Goal: Task Accomplishment & Management: Complete application form

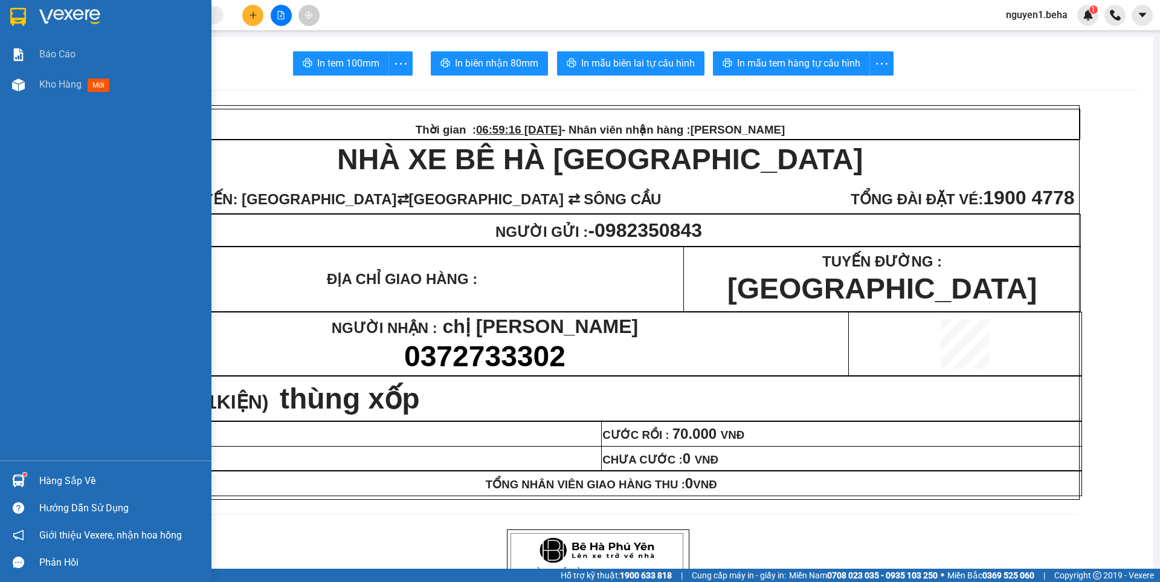
click at [16, 84] on img at bounding box center [18, 85] width 13 height 13
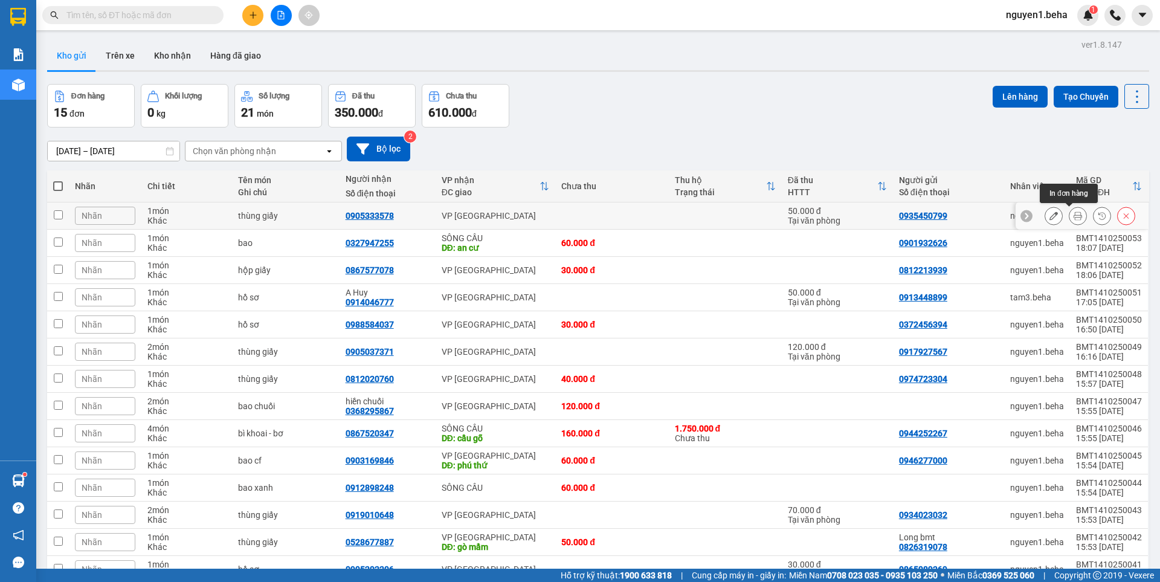
click at [1073, 214] on icon at bounding box center [1077, 215] width 8 height 8
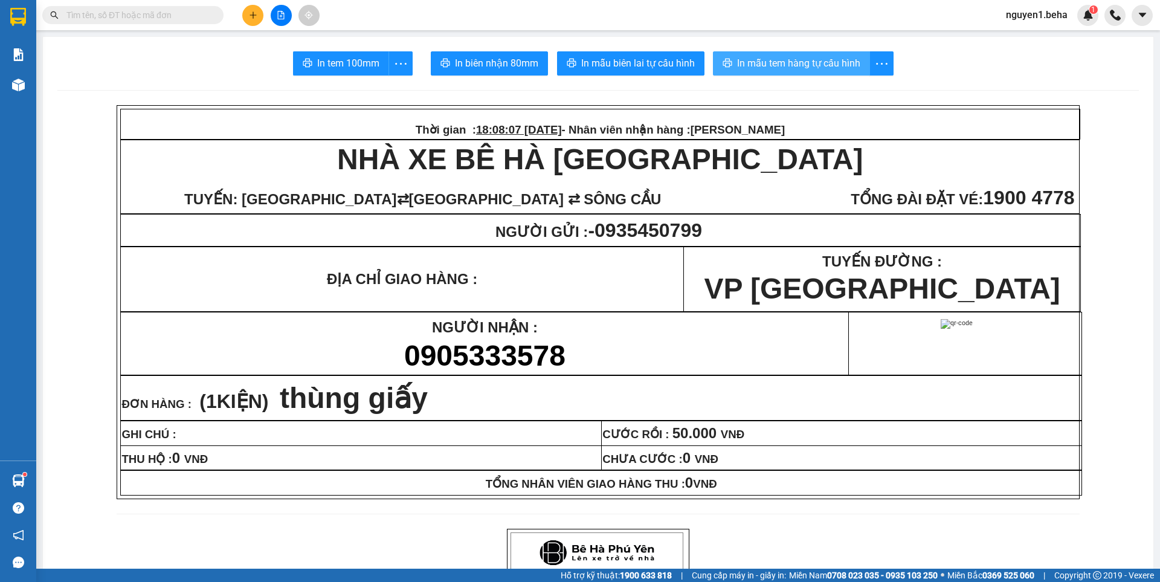
click at [800, 61] on span "In mẫu tem hàng tự cấu hình" at bounding box center [798, 63] width 123 height 15
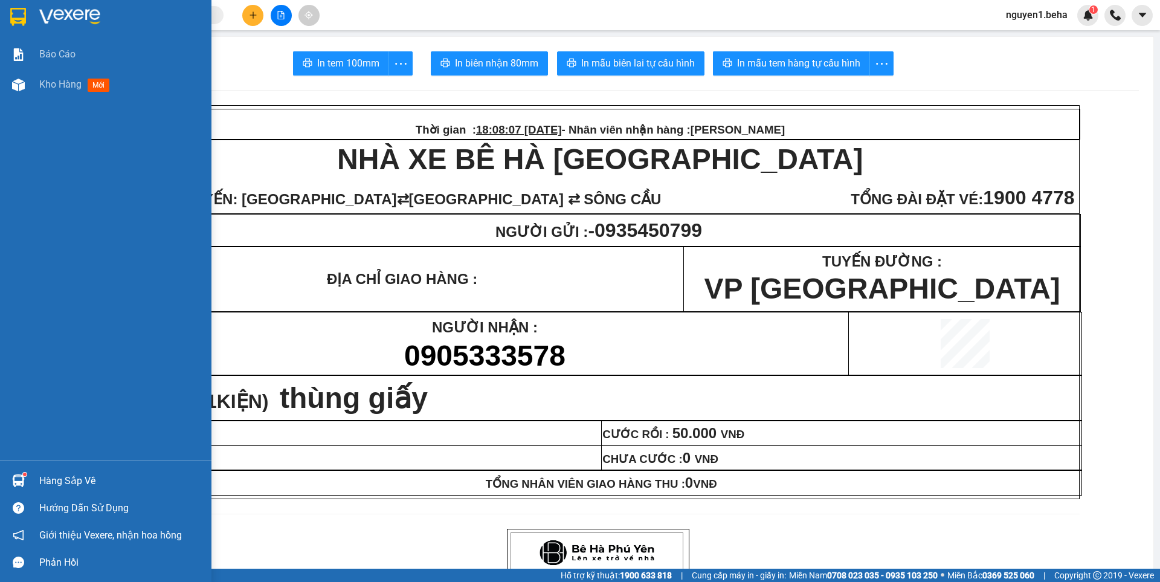
drag, startPoint x: 21, startPoint y: 81, endPoint x: 1149, endPoint y: 290, distance: 1147.4
click at [21, 80] on img at bounding box center [18, 85] width 13 height 13
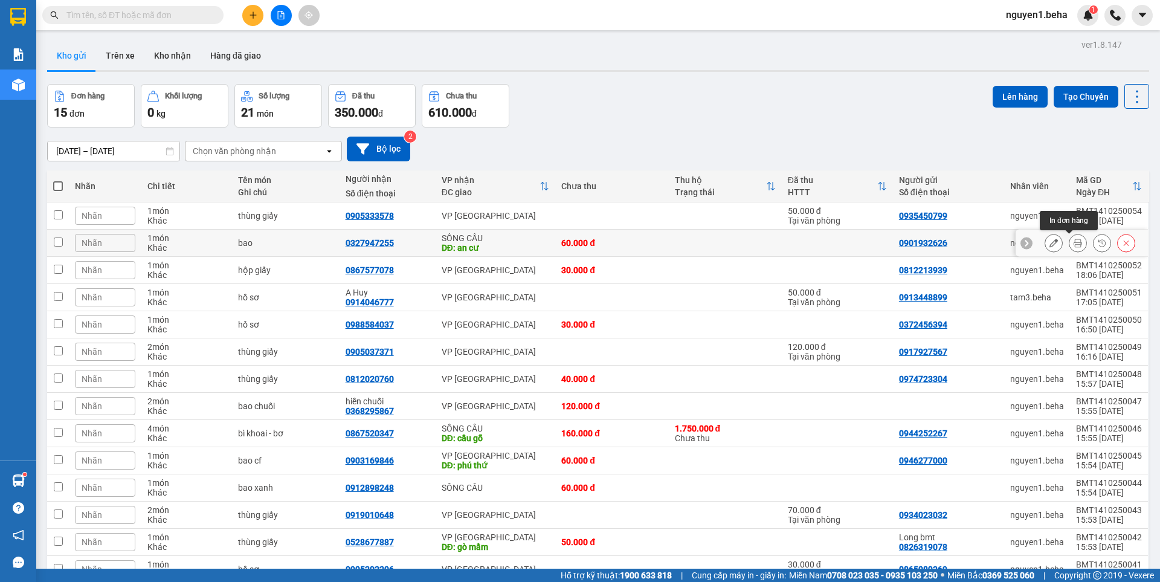
click at [1069, 241] on button at bounding box center [1077, 243] width 17 height 21
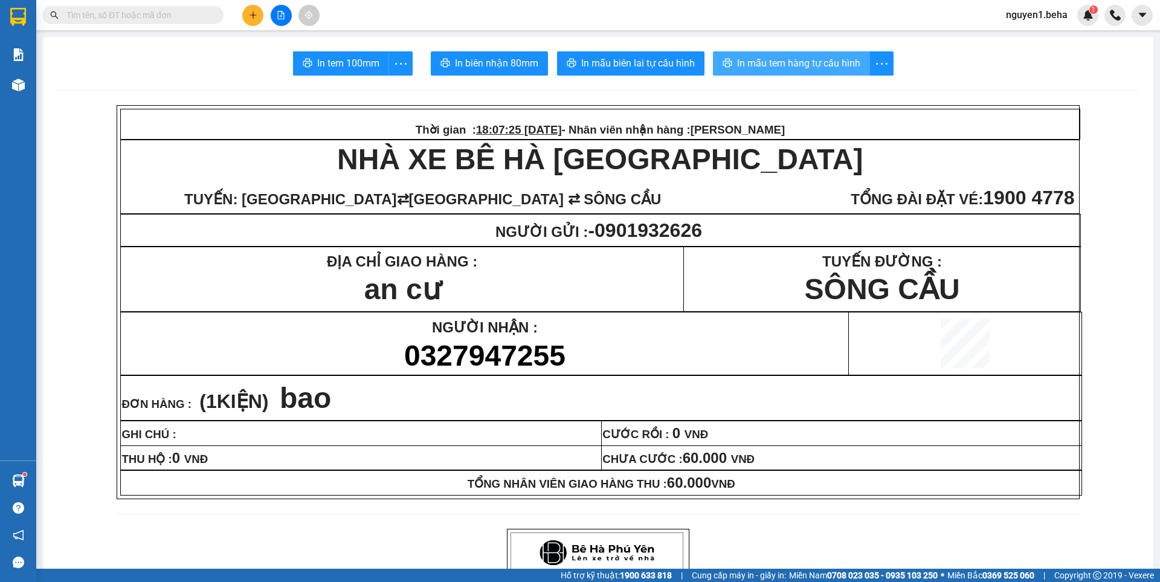
click at [814, 65] on span "In mẫu tem hàng tự cấu hình" at bounding box center [798, 63] width 123 height 15
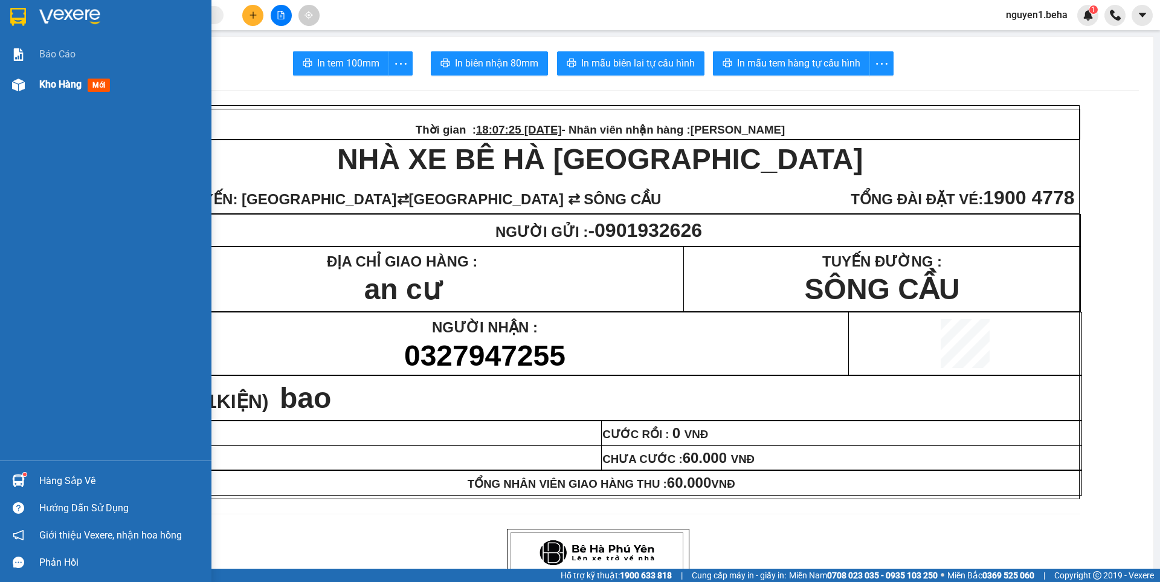
click at [16, 83] on img at bounding box center [18, 85] width 13 height 13
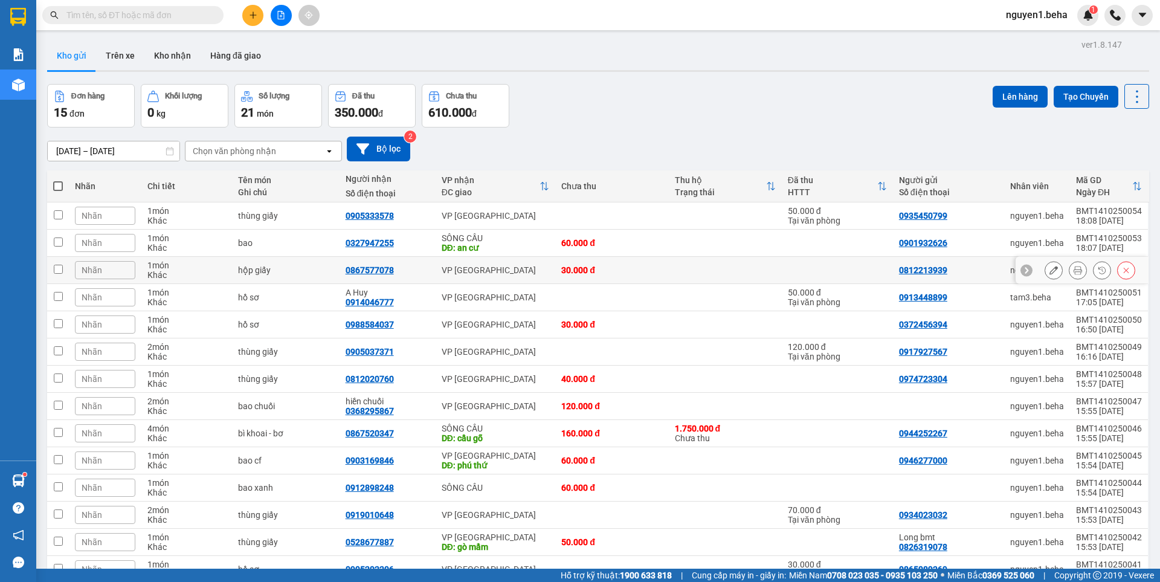
click at [1073, 274] on icon at bounding box center [1077, 270] width 8 height 8
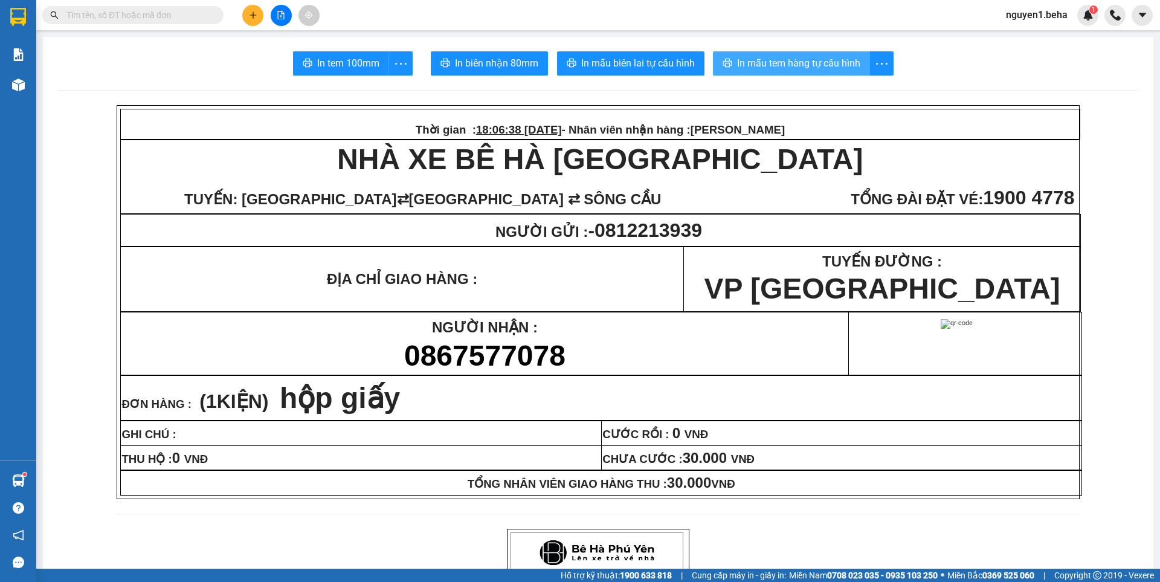
click at [822, 57] on span "In mẫu tem hàng tự cấu hình" at bounding box center [798, 63] width 123 height 15
click at [286, 14] on button at bounding box center [281, 15] width 21 height 21
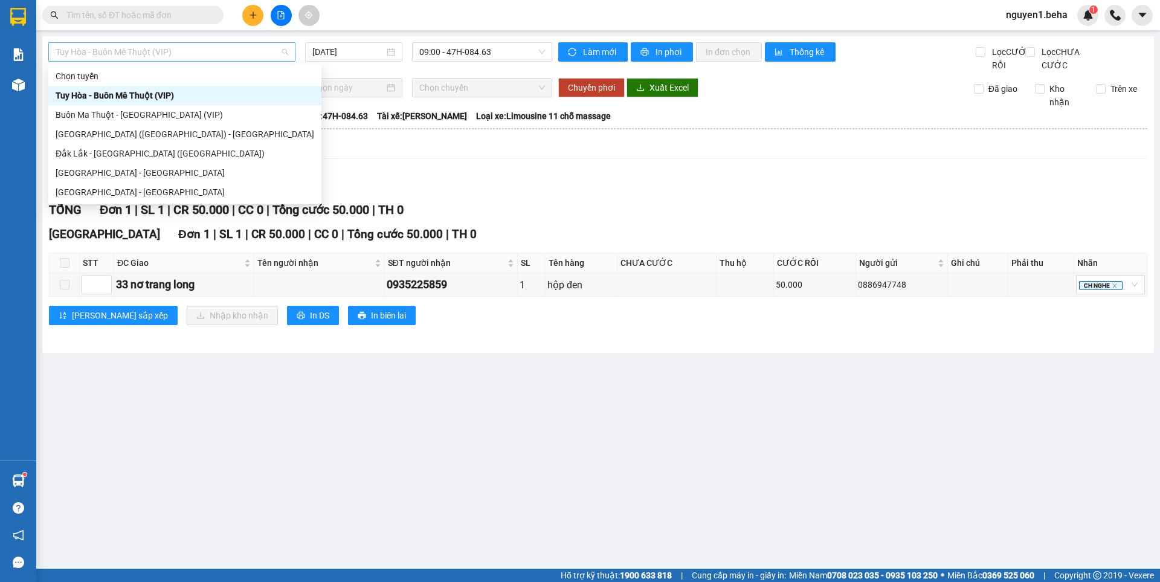
click at [179, 44] on span "Tuy Hòa - Buôn Mê Thuột (VIP)" at bounding box center [172, 52] width 233 height 18
click at [86, 178] on div "[GEOGRAPHIC_DATA] - [GEOGRAPHIC_DATA]" at bounding box center [185, 172] width 259 height 13
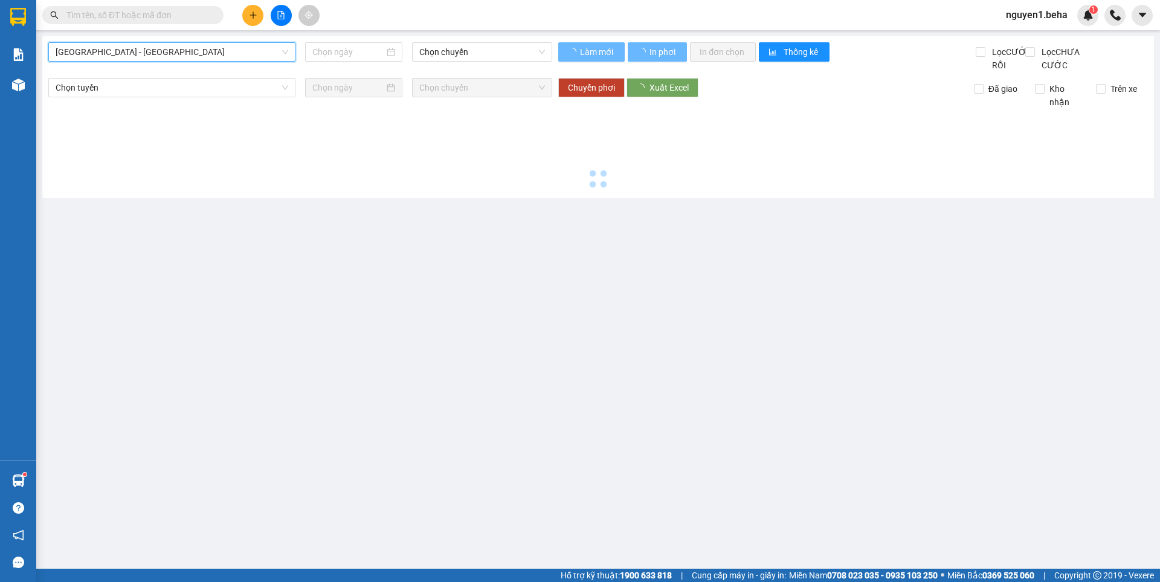
type input "[DATE]"
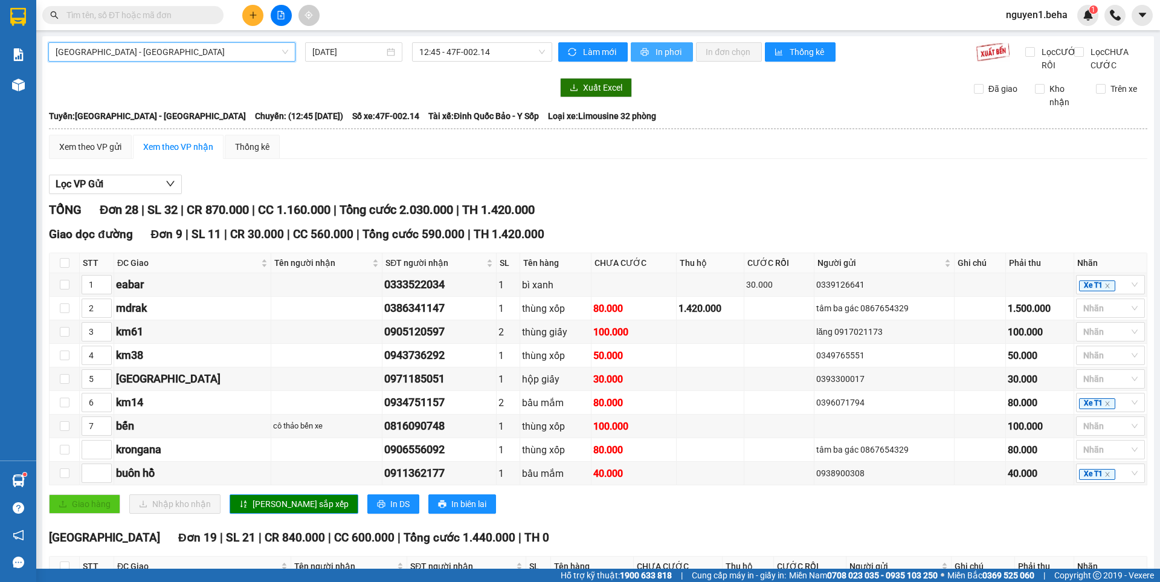
click at [667, 52] on span "In phơi" at bounding box center [669, 51] width 28 height 13
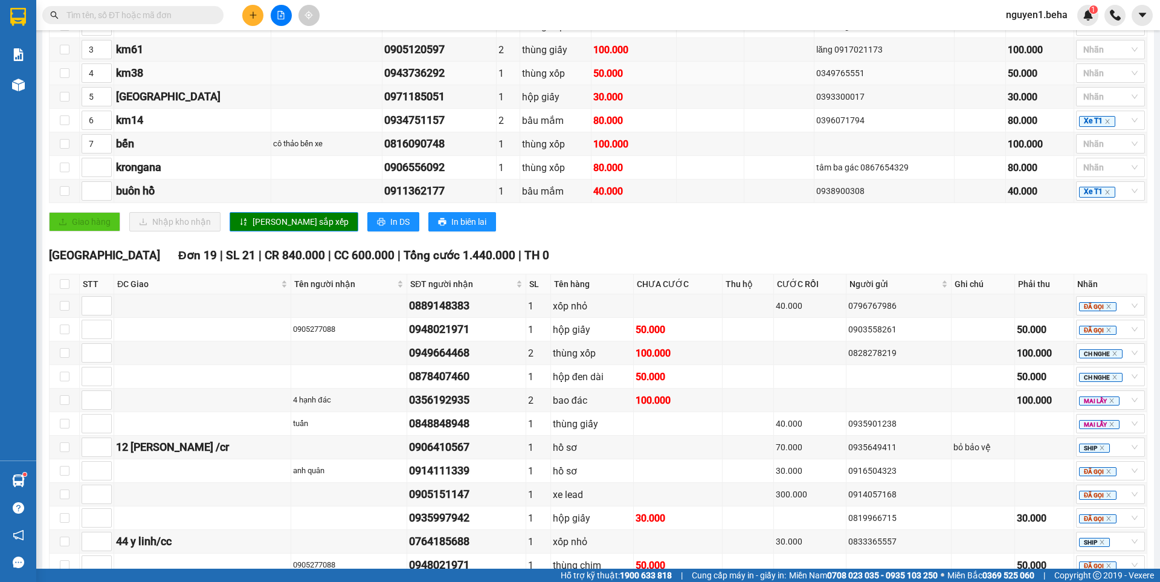
scroll to position [302, 0]
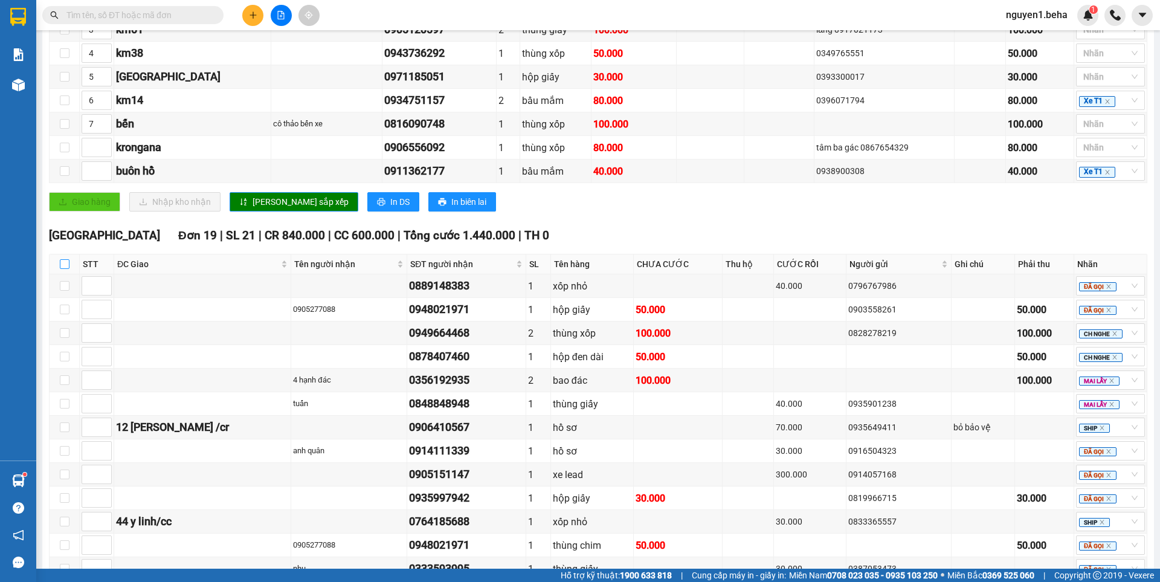
click at [65, 269] on input "checkbox" at bounding box center [65, 264] width 10 height 10
checkbox input "true"
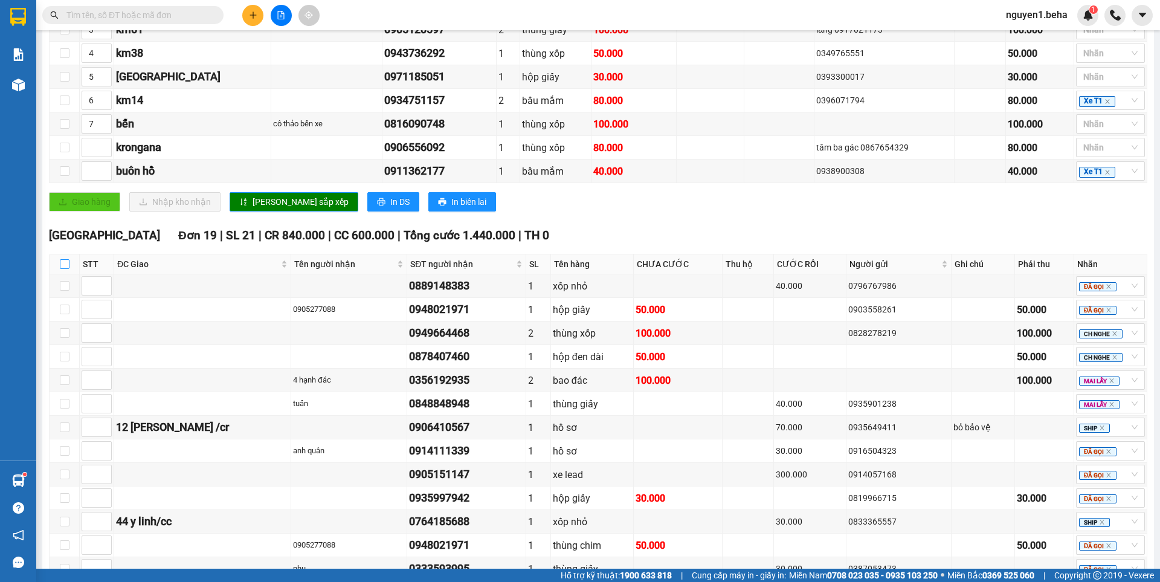
checkbox input "true"
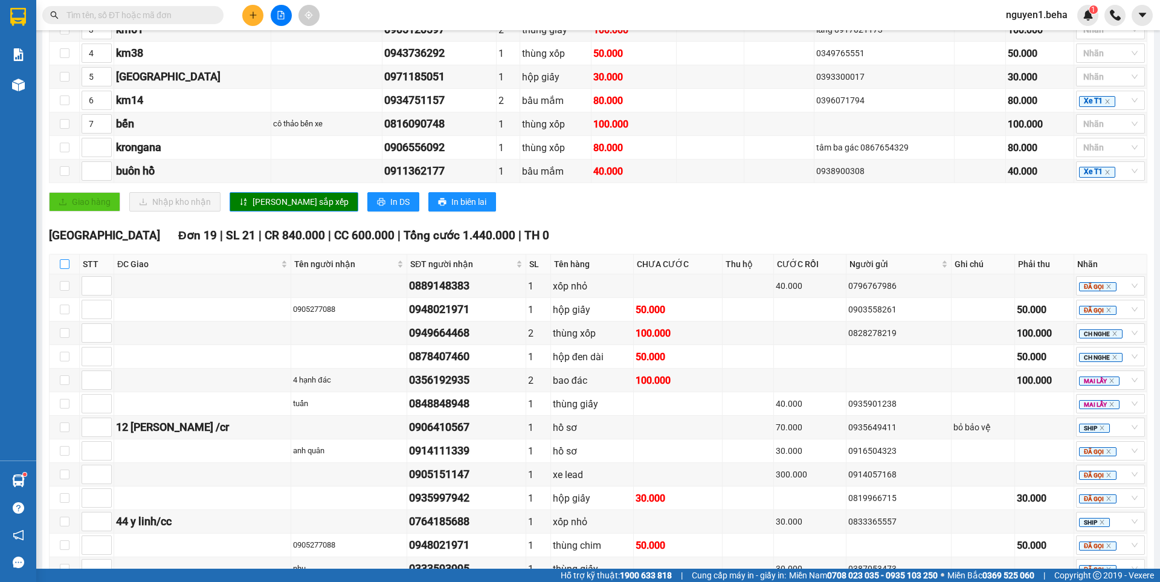
checkbox input "true"
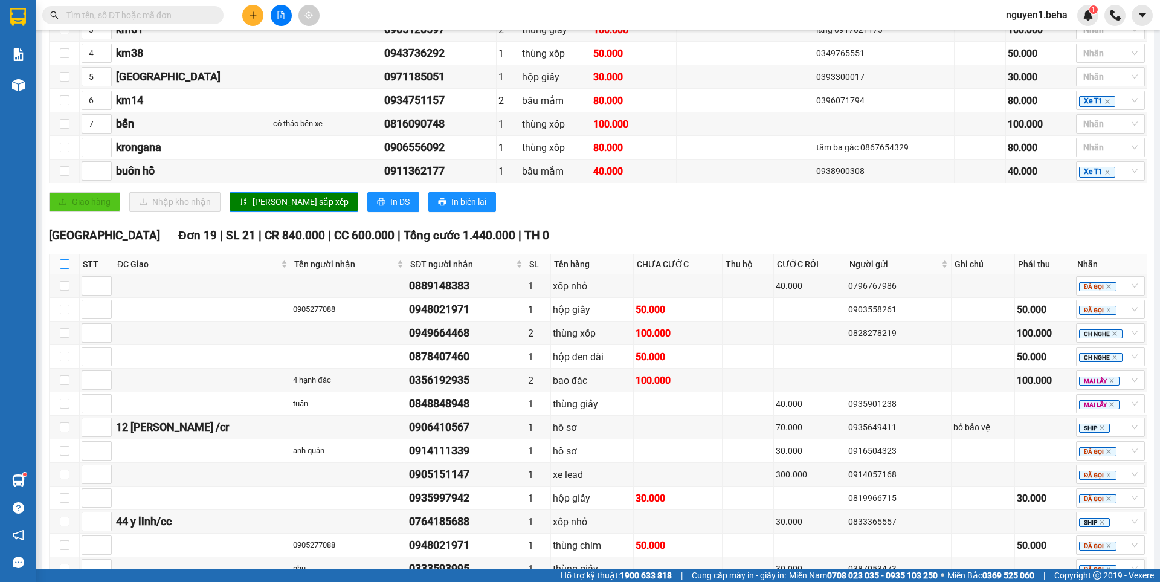
checkbox input "true"
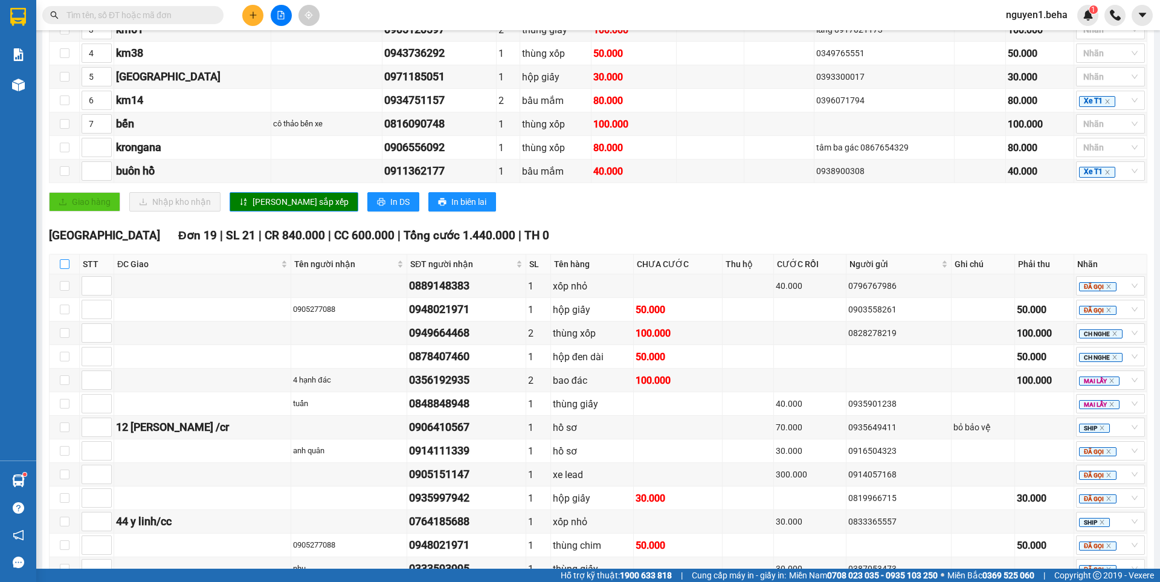
checkbox input "true"
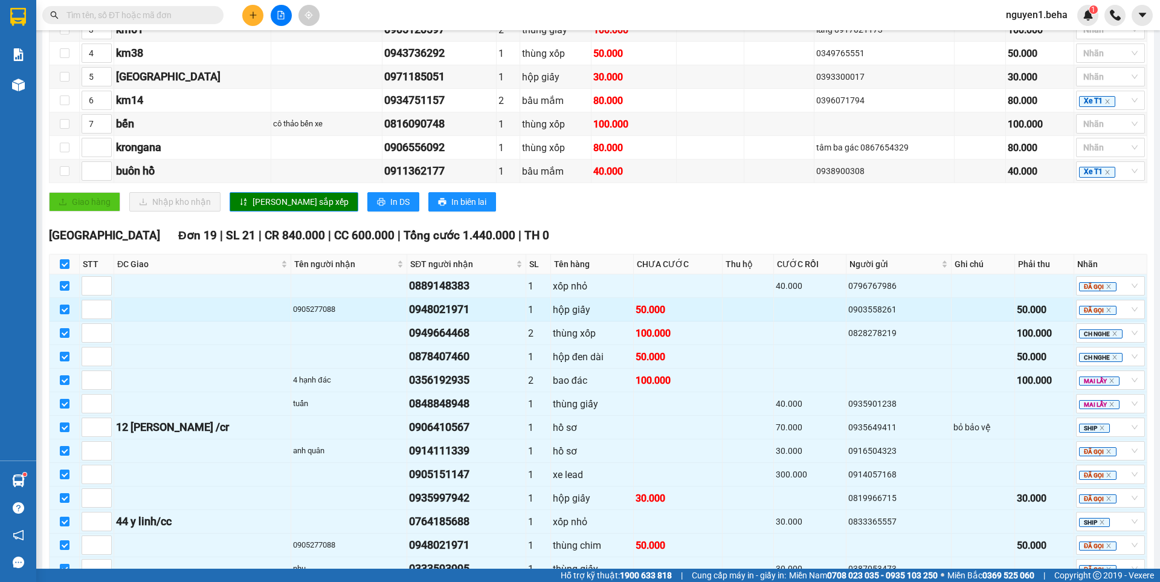
scroll to position [531, 0]
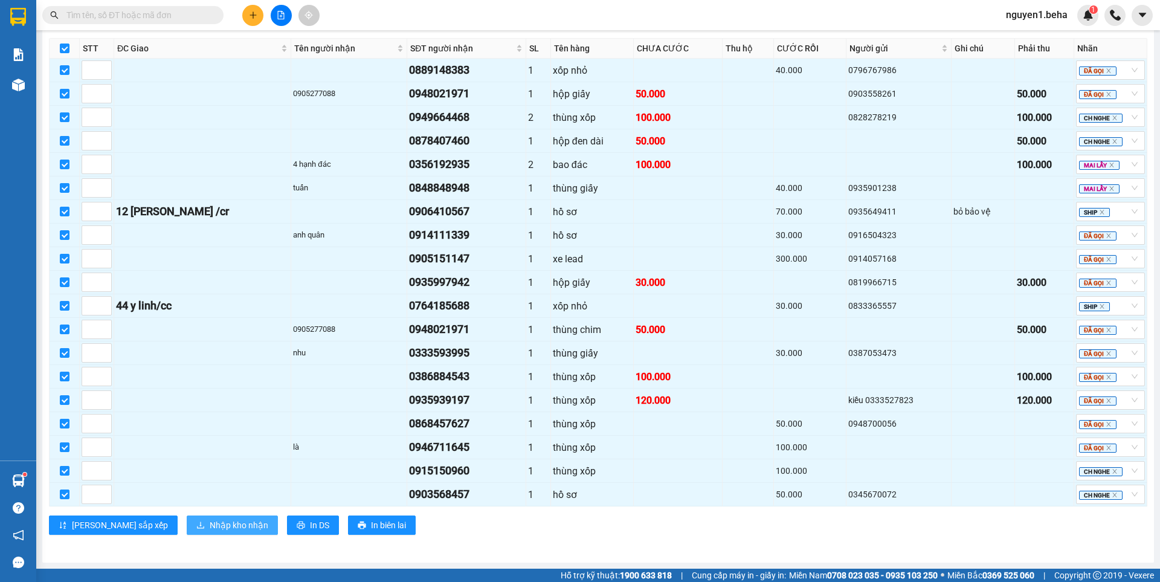
click at [210, 524] on span "Nhập kho nhận" at bounding box center [239, 524] width 59 height 13
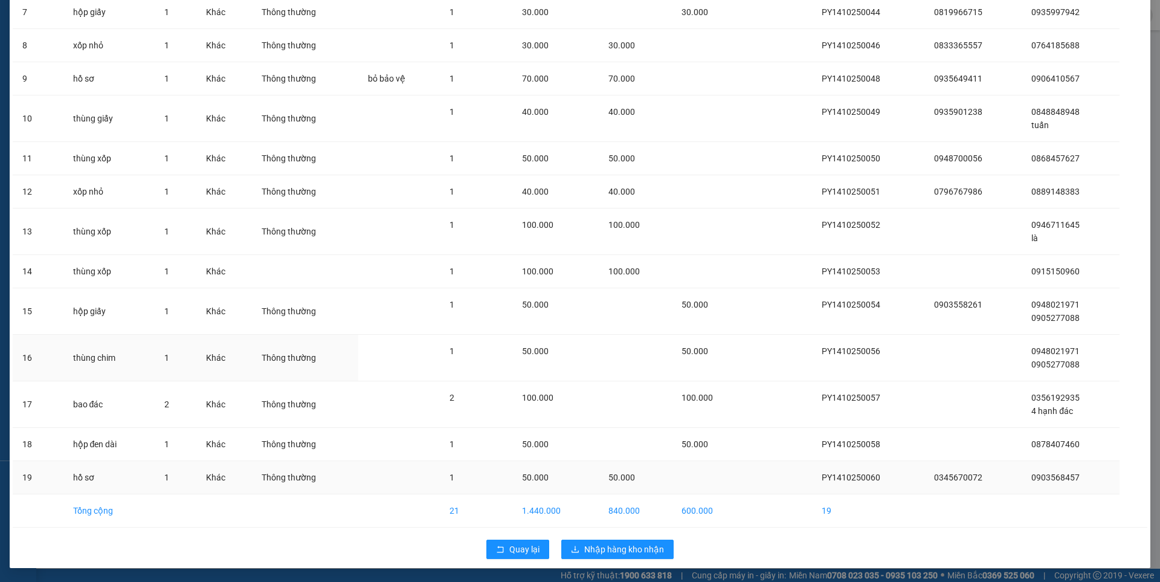
scroll to position [345, 0]
click at [588, 546] on span "Nhập hàng kho nhận" at bounding box center [624, 548] width 80 height 13
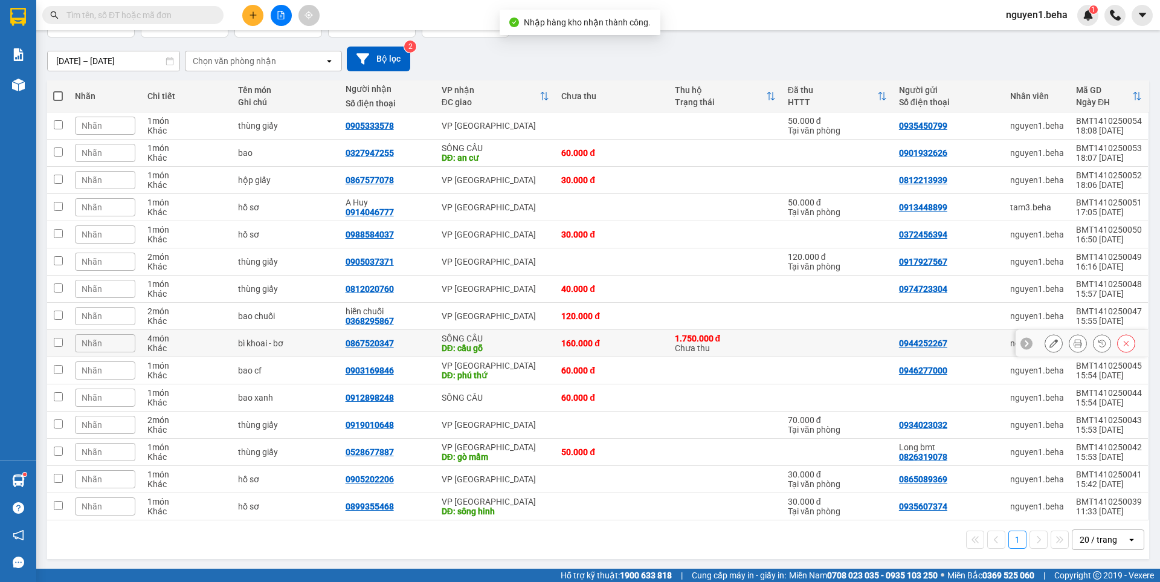
scroll to position [91, 0]
click at [142, 13] on input "text" at bounding box center [137, 14] width 143 height 13
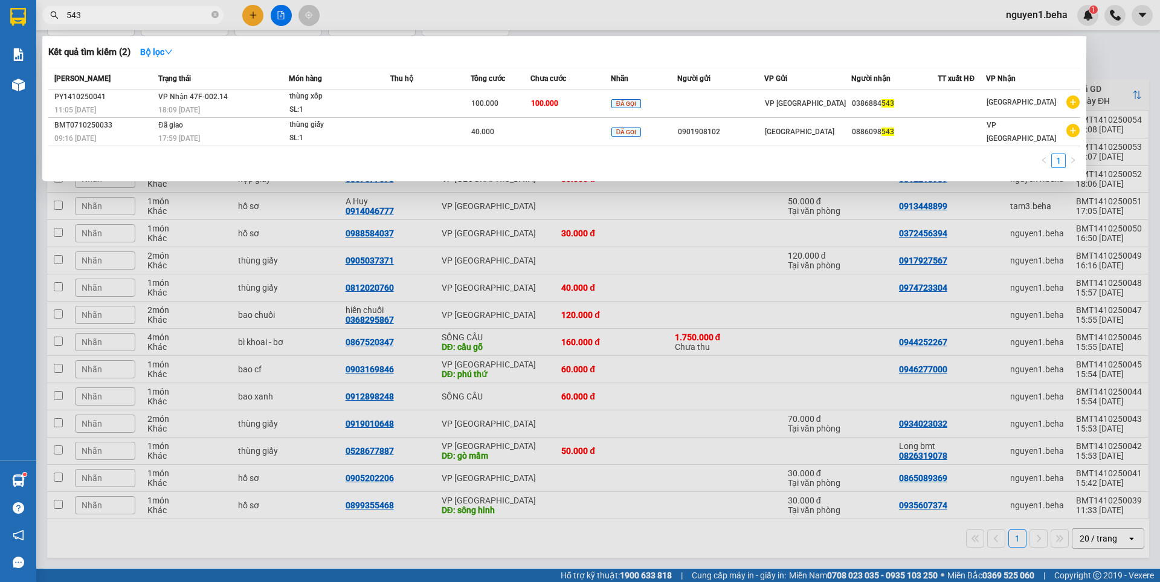
type input "543"
click at [368, 102] on div "thùng xốp" at bounding box center [334, 96] width 91 height 13
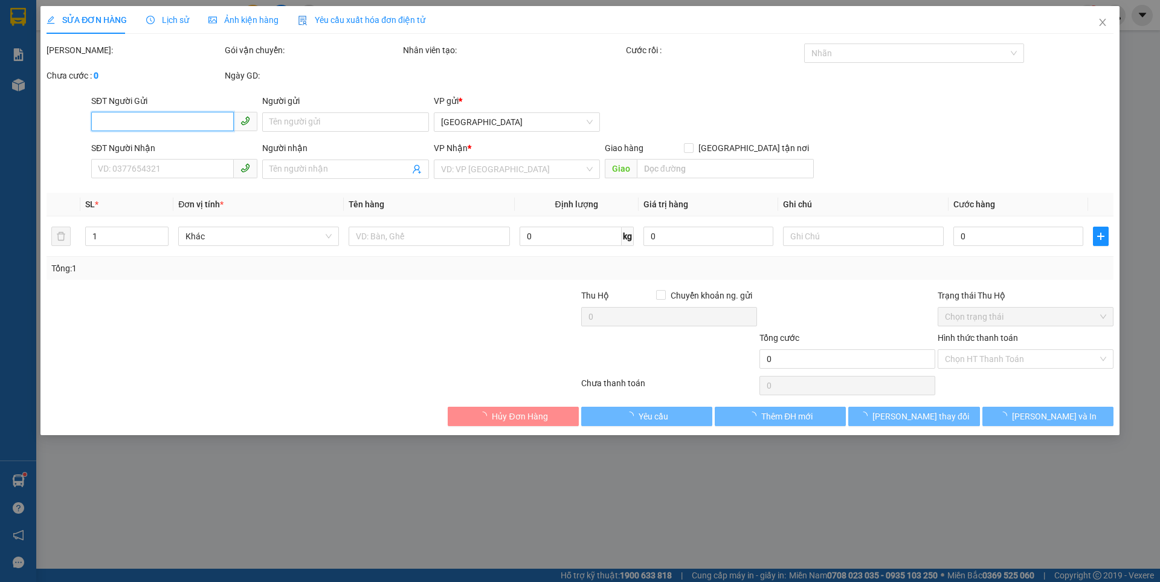
type input "0386884543"
type input "100.000"
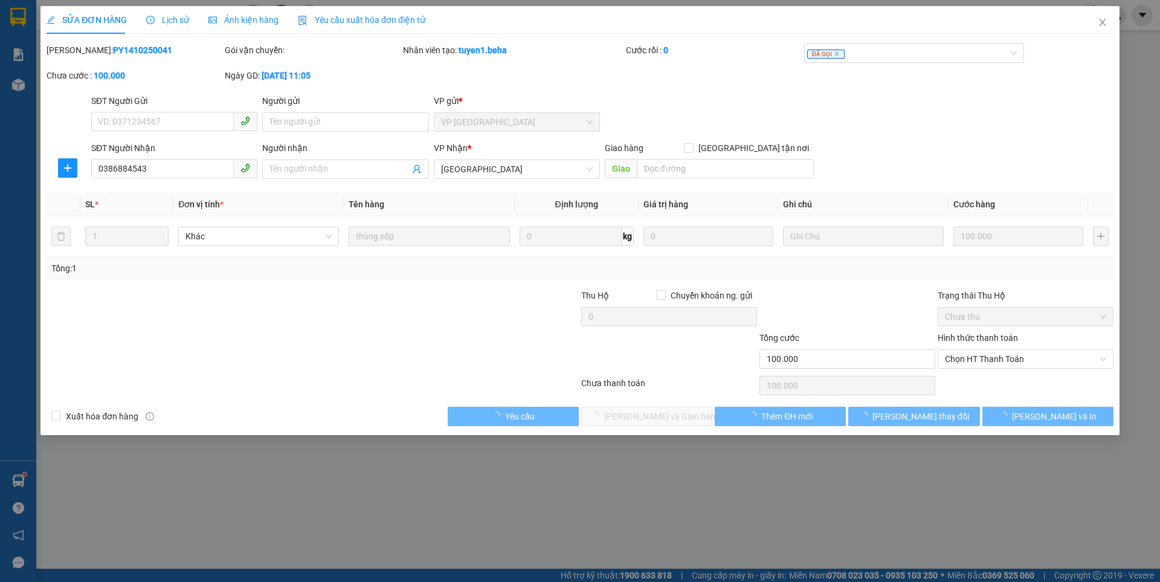
click at [237, 19] on span "Ảnh kiện hàng" at bounding box center [243, 20] width 70 height 10
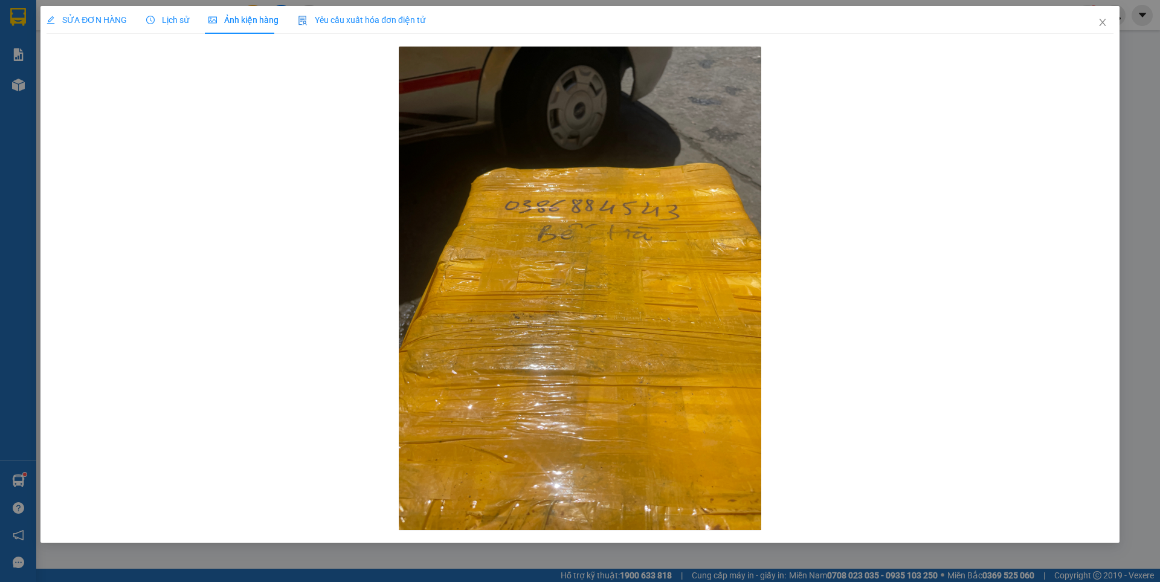
click at [100, 17] on span "SỬA ĐƠN HÀNG" at bounding box center [87, 20] width 80 height 10
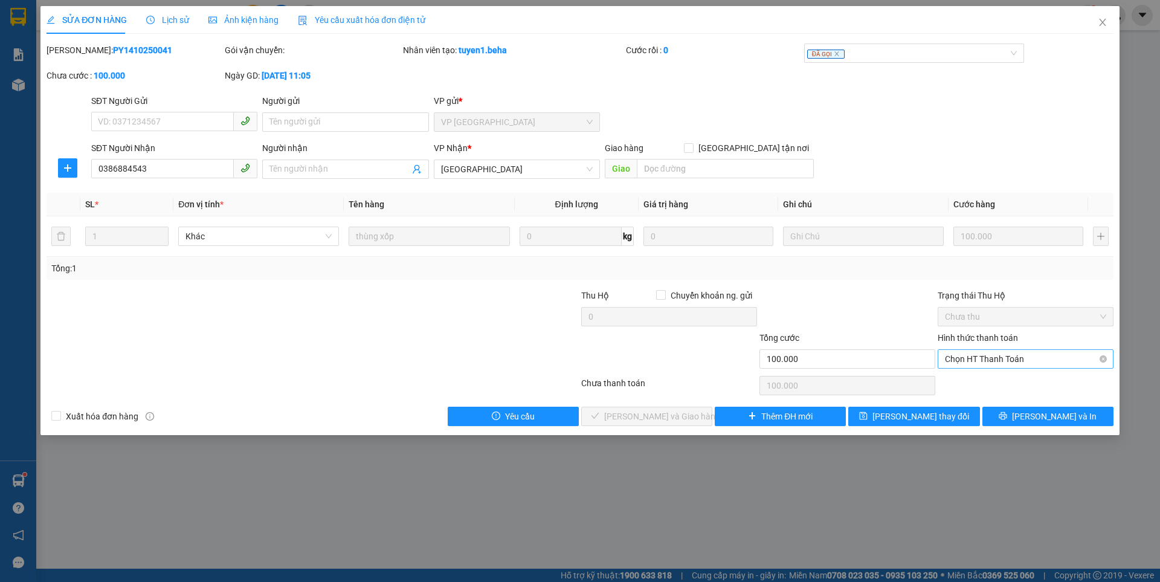
click at [952, 357] on span "Chọn HT Thanh Toán" at bounding box center [1025, 359] width 161 height 18
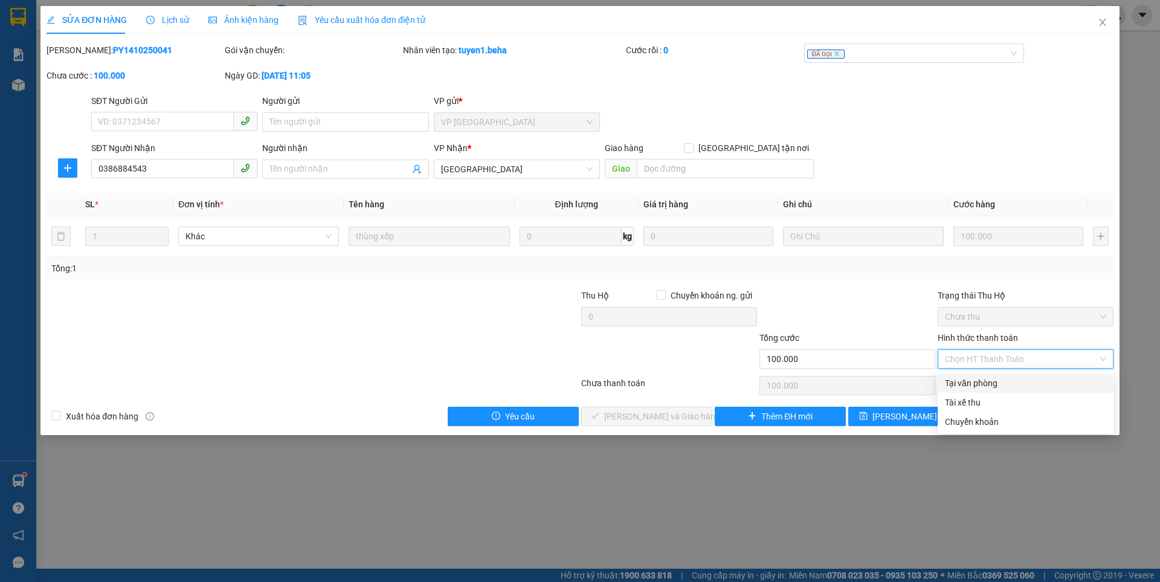
click at [956, 377] on div "Tại văn phòng" at bounding box center [1025, 382] width 161 height 13
type input "0"
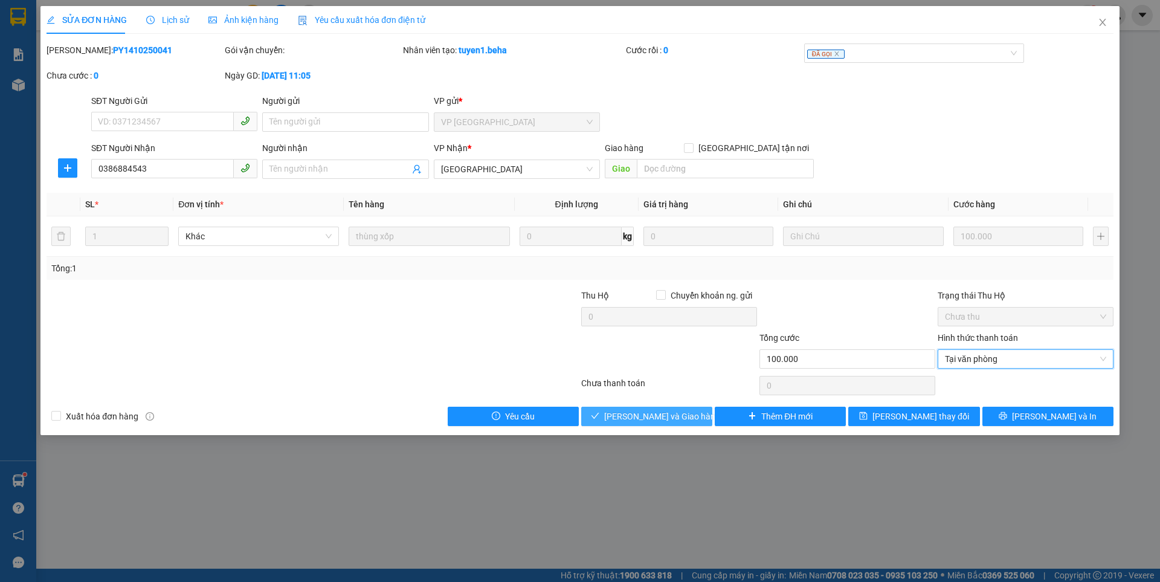
click at [684, 411] on span "[PERSON_NAME] và Giao hàng" at bounding box center [662, 415] width 116 height 13
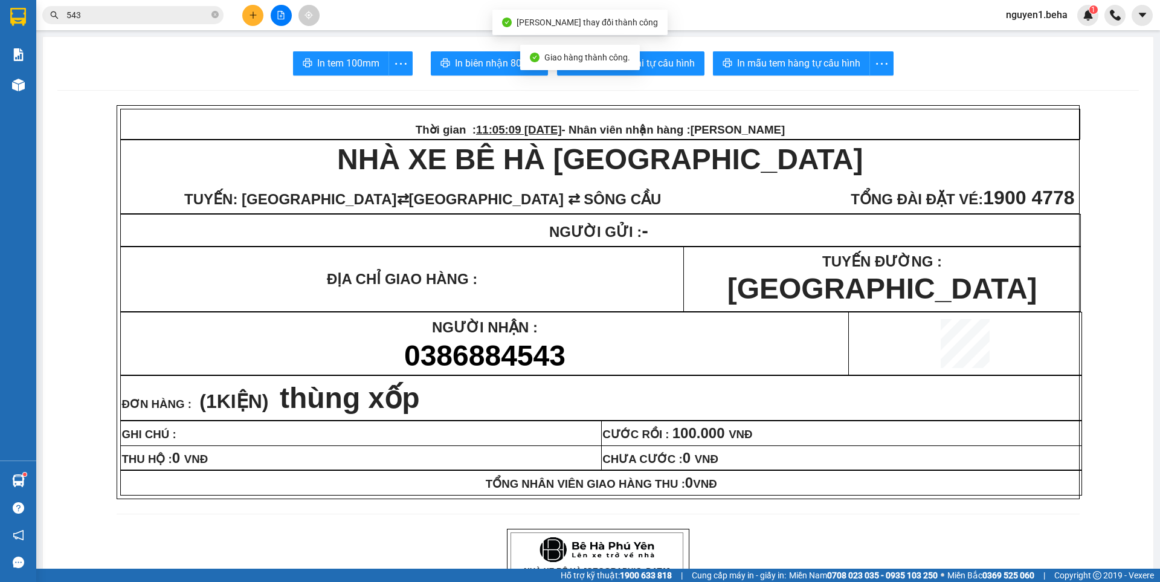
click at [175, 16] on input "543" at bounding box center [137, 14] width 143 height 13
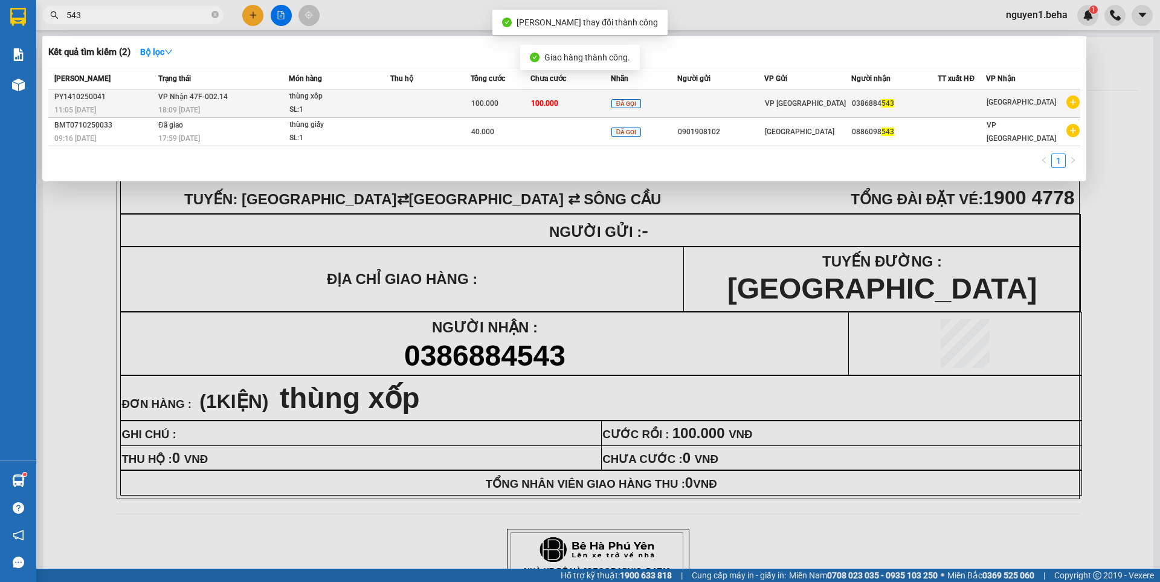
click at [295, 102] on div "thùng xốp" at bounding box center [334, 96] width 91 height 13
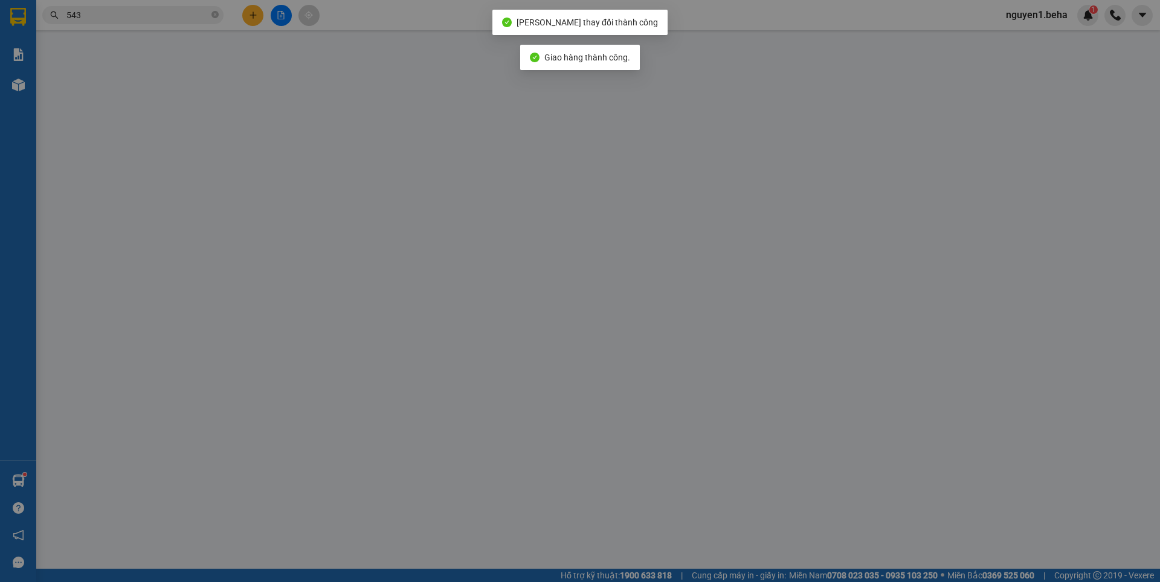
type input "0386884543"
type input "100.000"
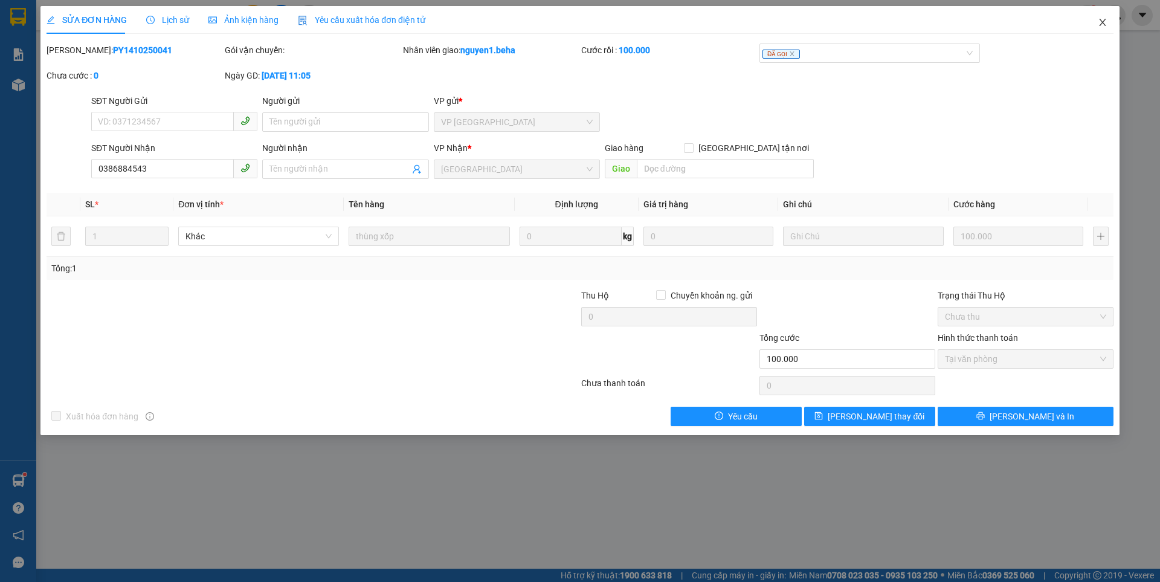
click at [1094, 24] on span "Close" at bounding box center [1102, 23] width 34 height 34
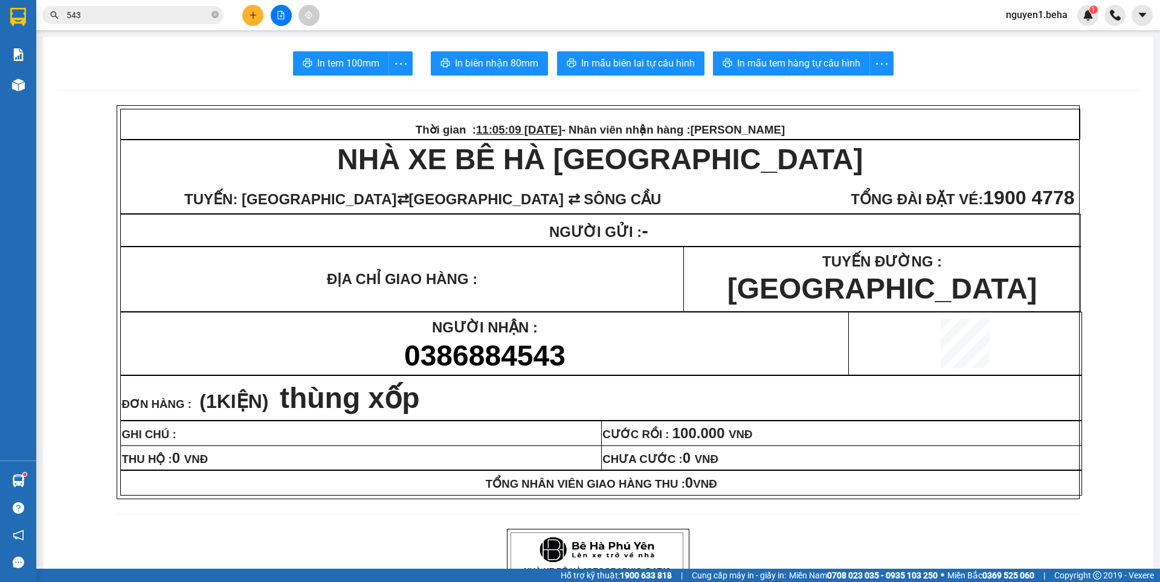
click at [219, 14] on span "543" at bounding box center [132, 15] width 181 height 18
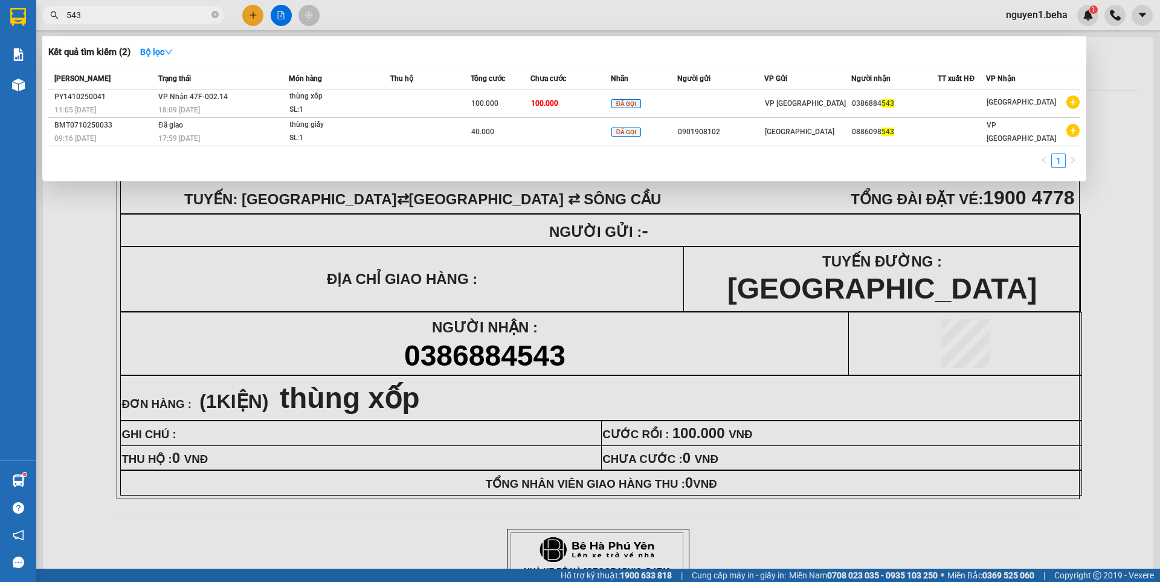
click at [184, 16] on input "543" at bounding box center [137, 14] width 143 height 13
click at [211, 16] on icon "close-circle" at bounding box center [214, 14] width 7 height 7
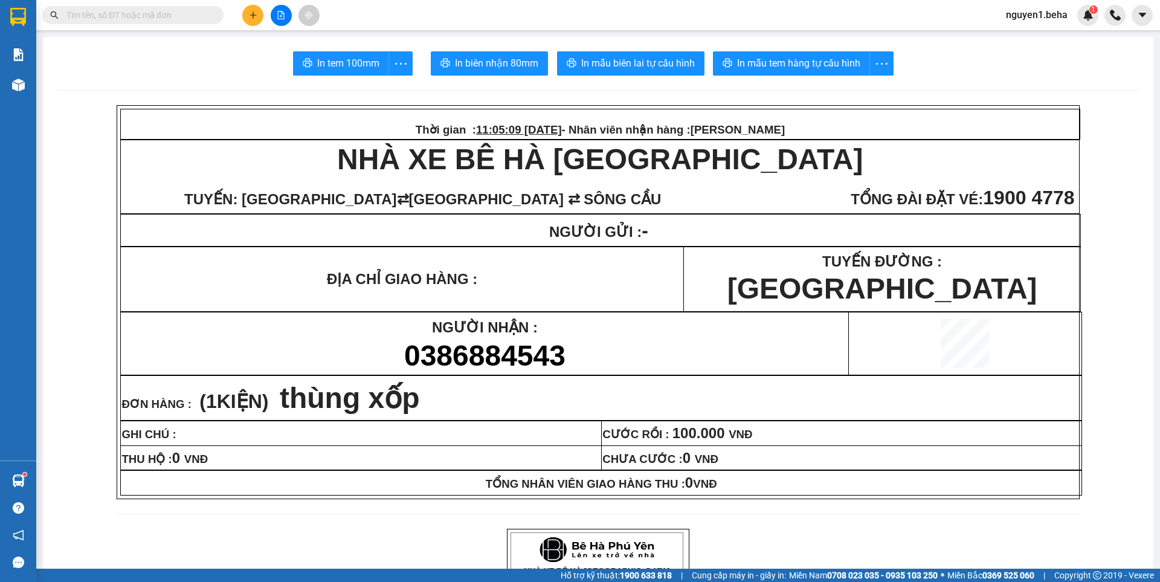
click at [206, 17] on input "text" at bounding box center [137, 14] width 143 height 13
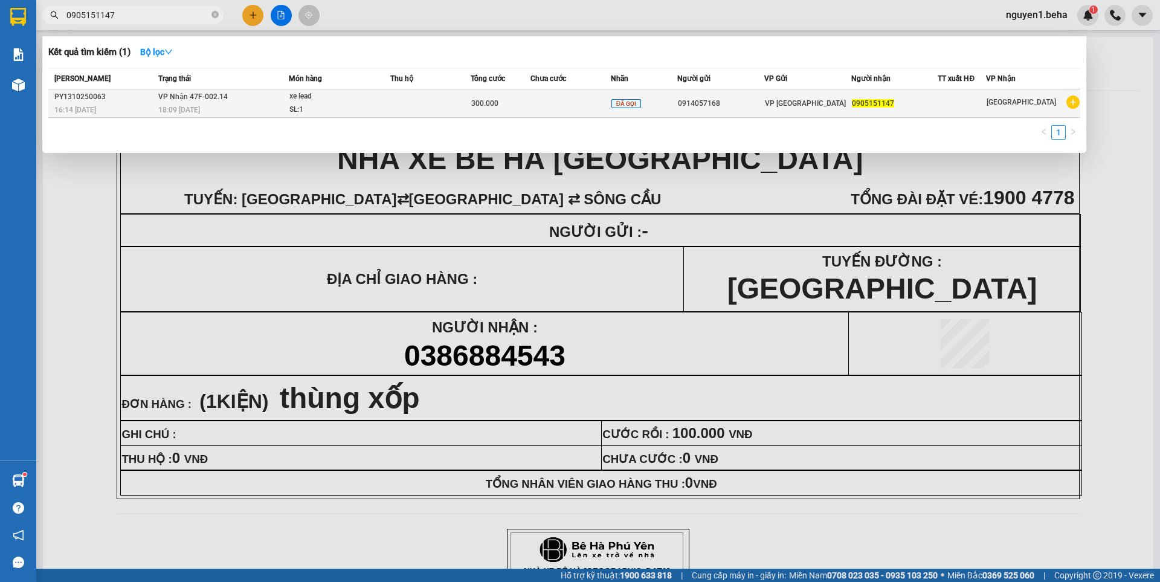
type input "0905151147"
click at [320, 98] on div "xe lead" at bounding box center [334, 96] width 91 height 13
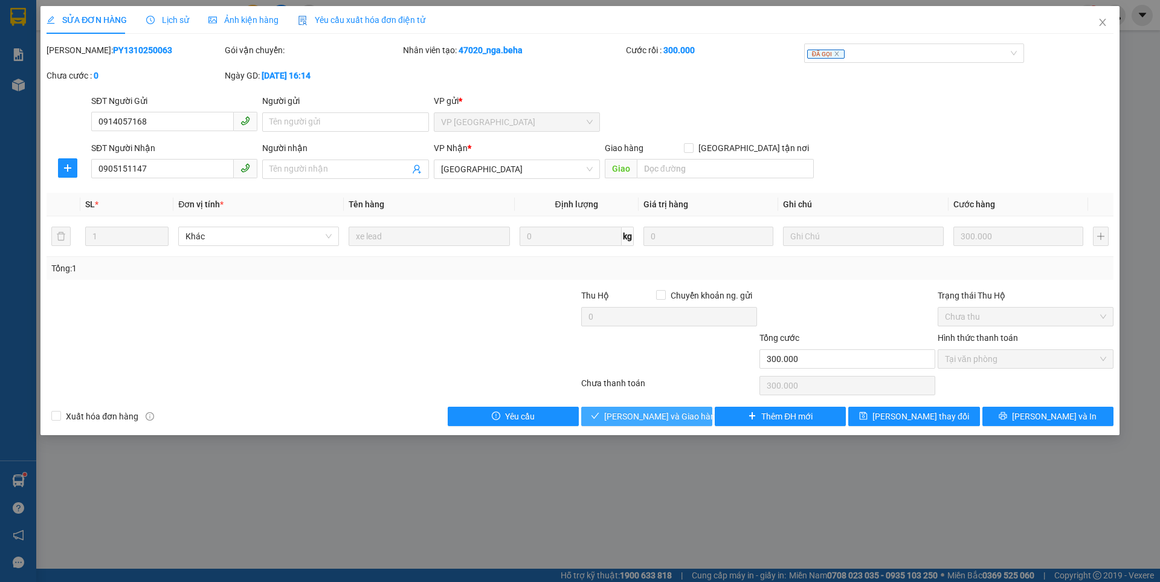
click at [640, 417] on span "[PERSON_NAME] và Giao hàng" at bounding box center [662, 415] width 116 height 13
type input "0"
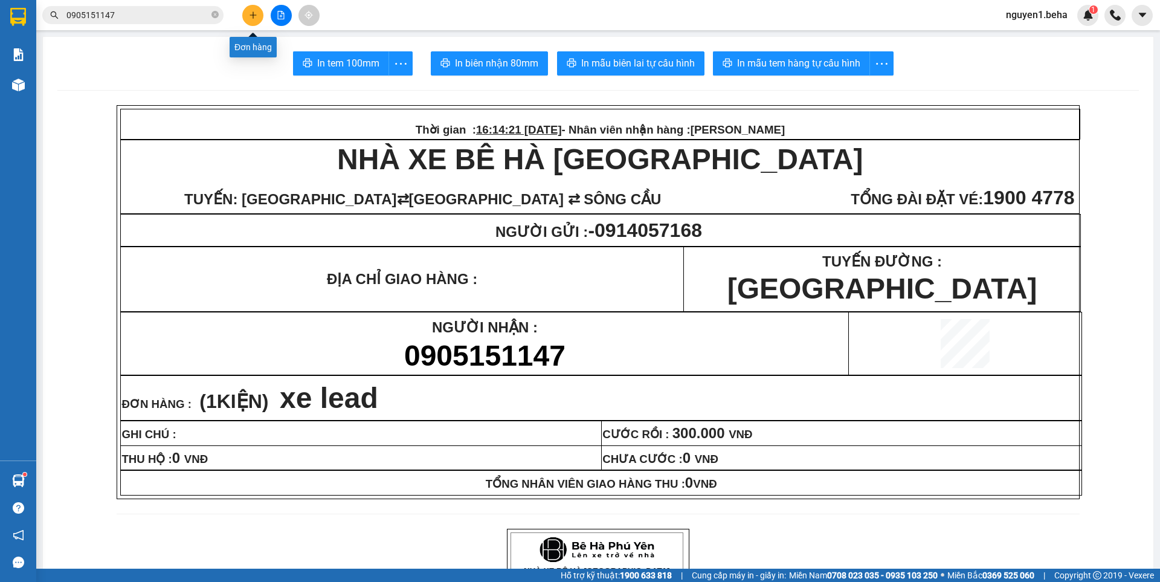
click at [252, 15] on icon "plus" at bounding box center [252, 14] width 7 height 1
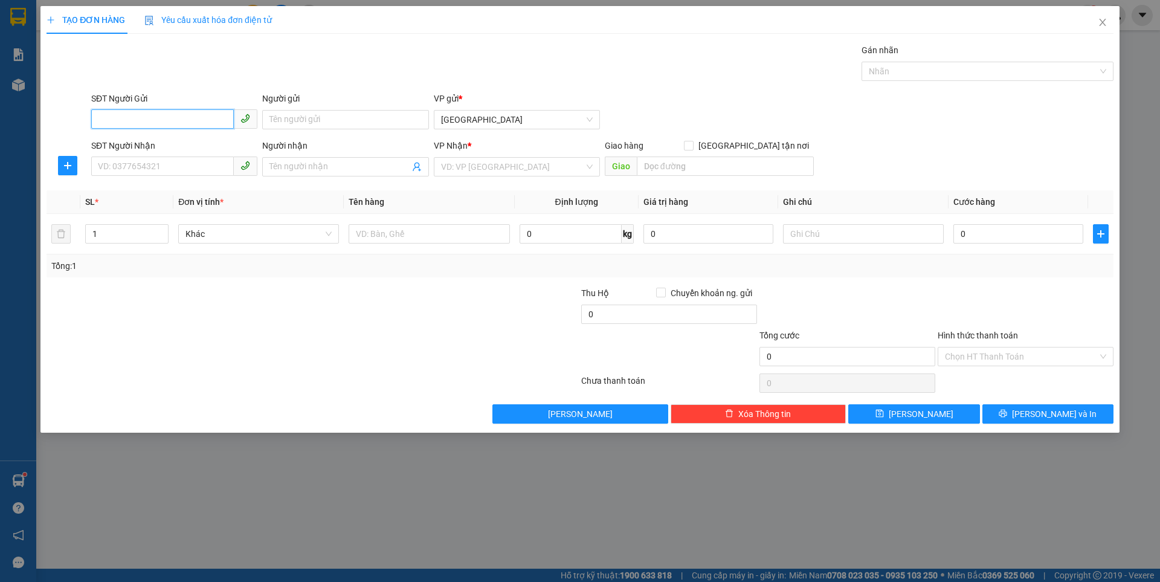
click at [178, 121] on input "SĐT Người Gửi" at bounding box center [162, 118] width 143 height 19
click at [190, 118] on input "SĐT Người Gửi" at bounding box center [162, 118] width 143 height 19
click at [118, 118] on input "094827947" at bounding box center [162, 118] width 143 height 19
click at [136, 147] on div "0948027947 - c.trong" at bounding box center [174, 143] width 152 height 13
type input "0948027947"
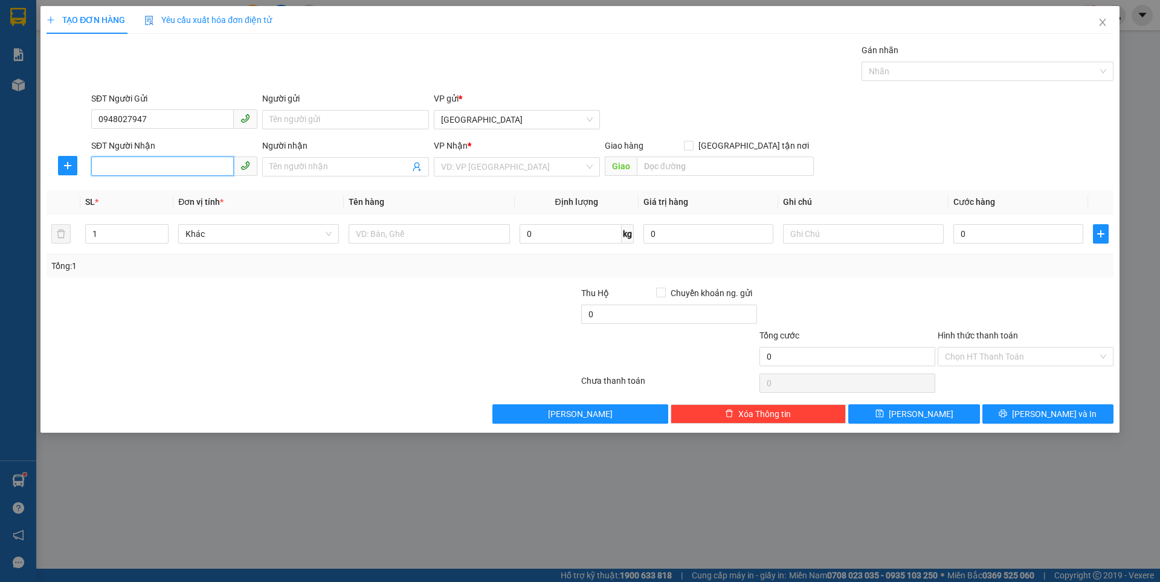
click at [125, 162] on input "SĐT Người Nhận" at bounding box center [162, 165] width 143 height 19
click at [124, 229] on div "0911115897 - trúc" at bounding box center [174, 229] width 152 height 13
type input "0911115897"
type input "trúc"
click at [424, 233] on input "text" at bounding box center [428, 233] width 161 height 19
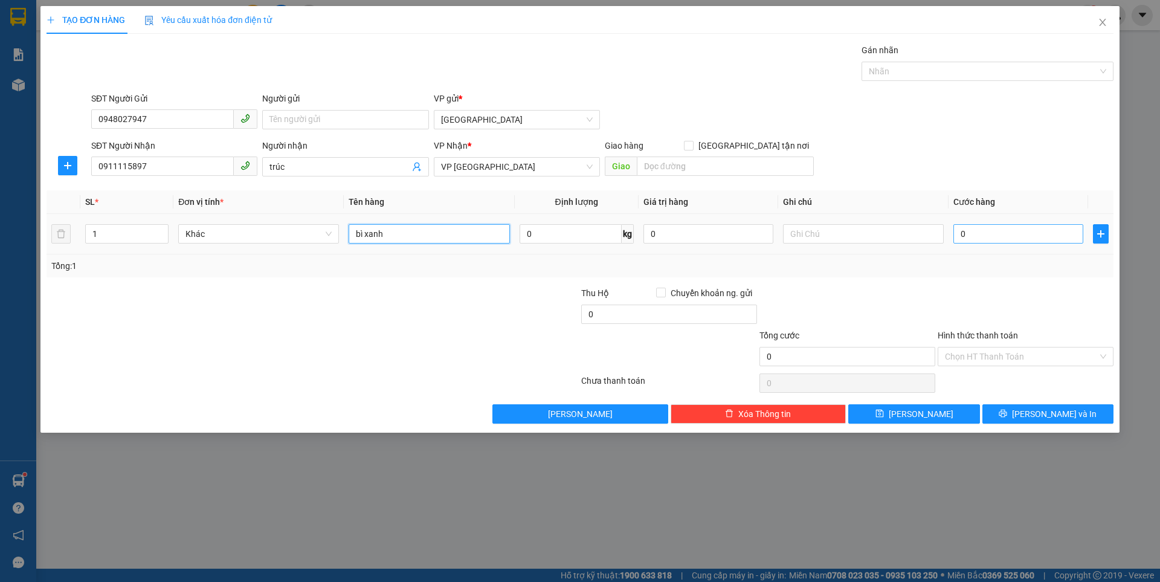
type input "bì xanh"
click at [984, 239] on input "0" at bounding box center [1018, 233] width 130 height 19
type input "3"
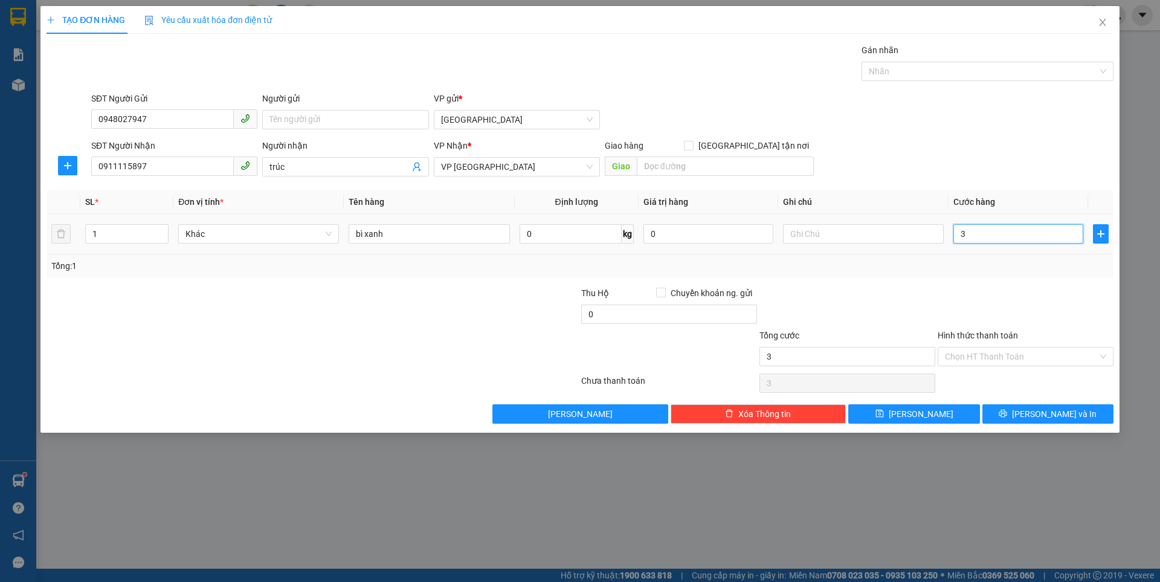
type input "30"
type input "30.000"
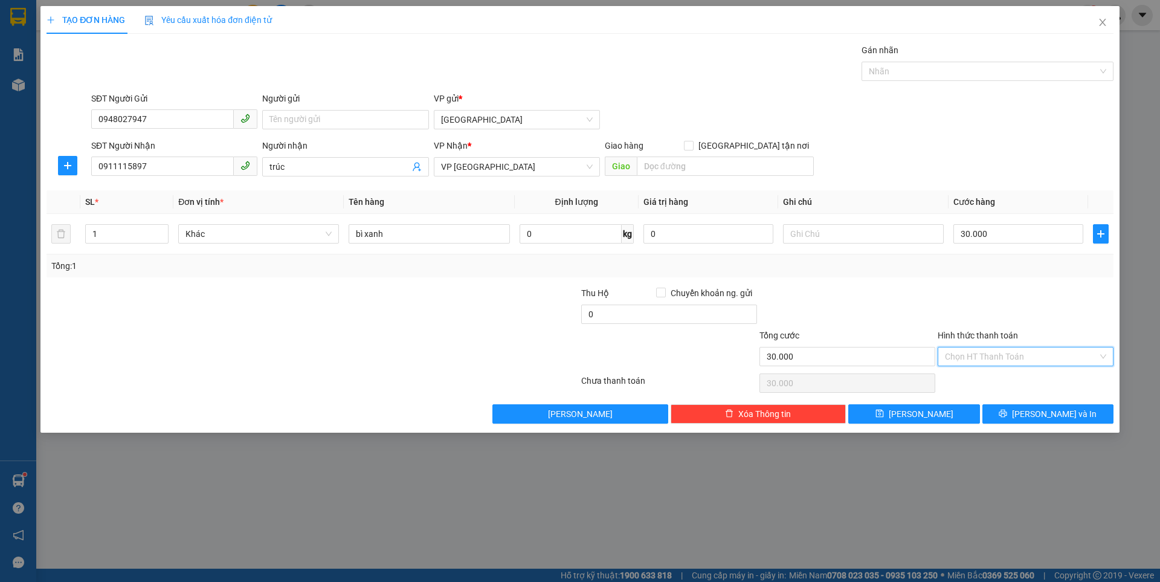
click at [1028, 352] on input "Hình thức thanh toán" at bounding box center [1021, 356] width 153 height 18
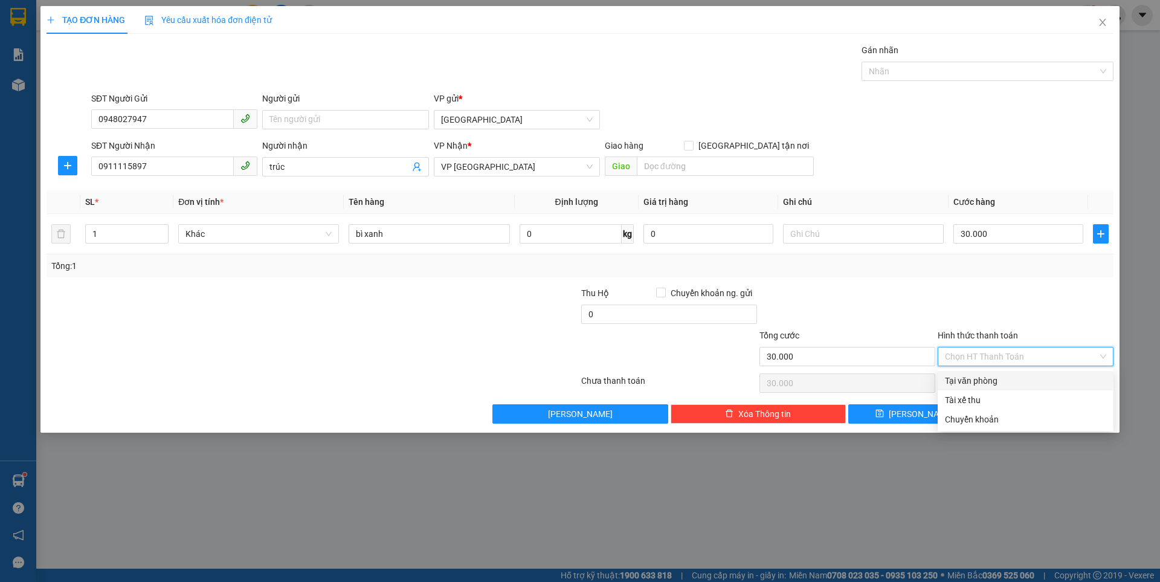
click at [977, 385] on div "Tại văn phòng" at bounding box center [1025, 380] width 161 height 13
type input "0"
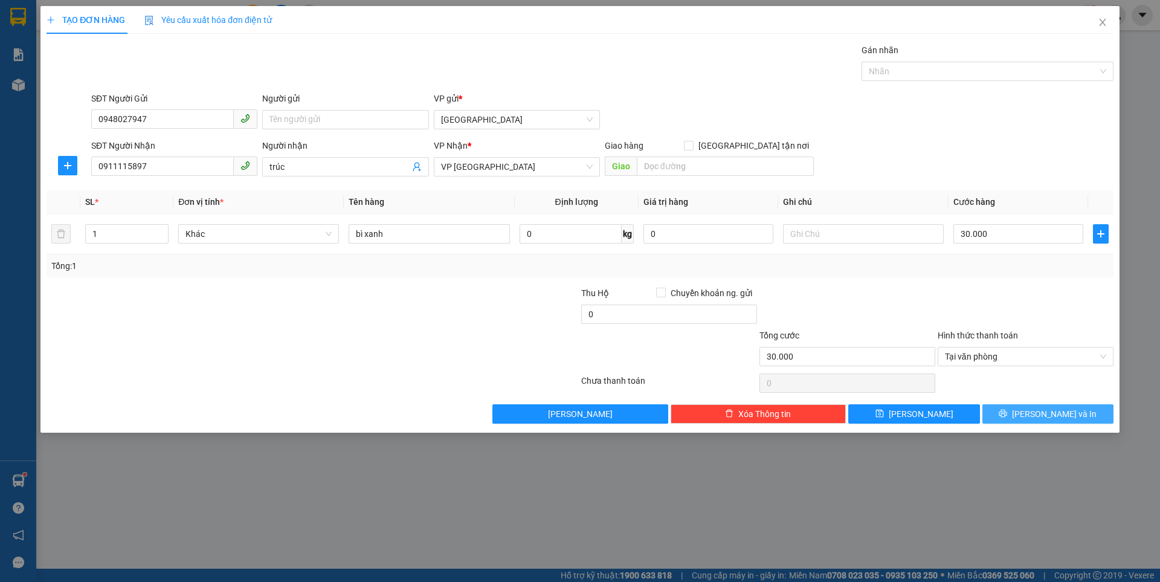
click at [1007, 414] on icon "printer" at bounding box center [1002, 413] width 8 height 8
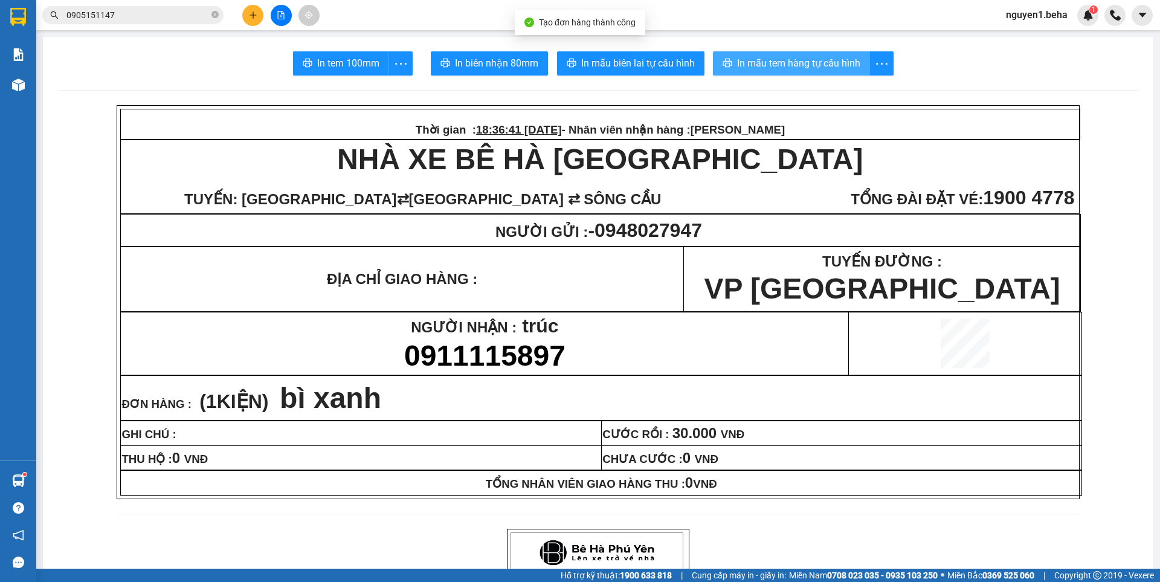
click at [785, 68] on span "In mẫu tem hàng tự cấu hình" at bounding box center [798, 63] width 123 height 15
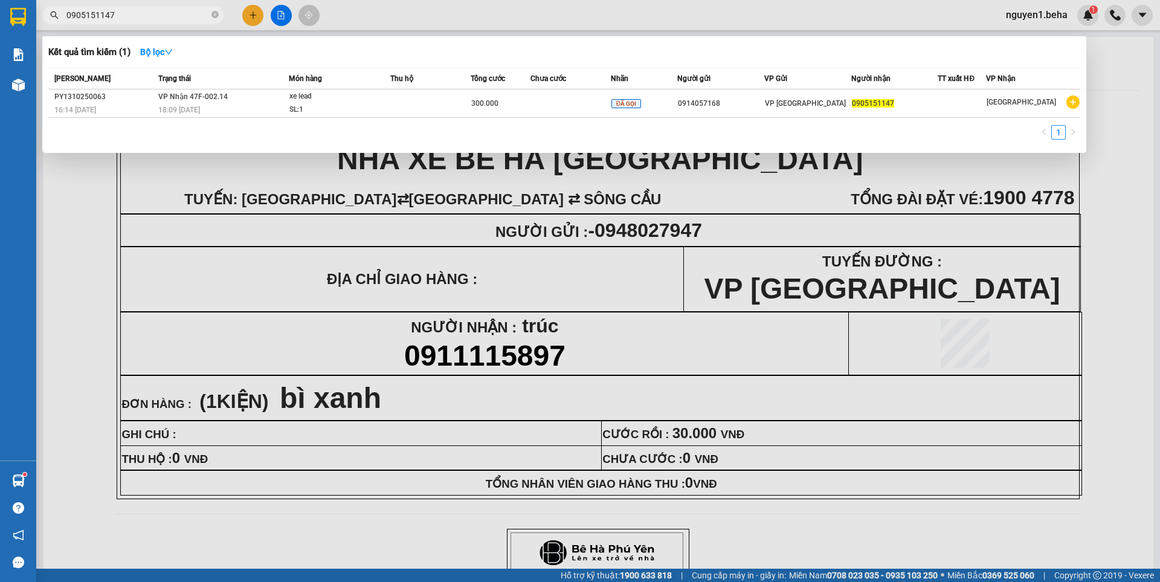
click at [133, 11] on input "0905151147" at bounding box center [137, 14] width 143 height 13
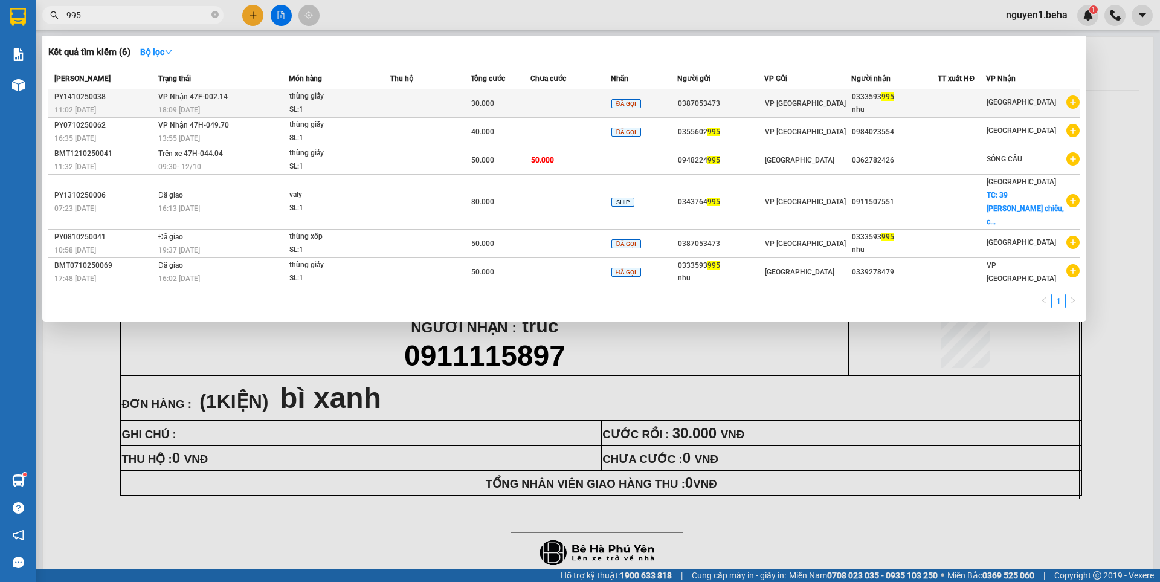
type input "995"
click at [499, 95] on td "30.000" at bounding box center [500, 103] width 60 height 28
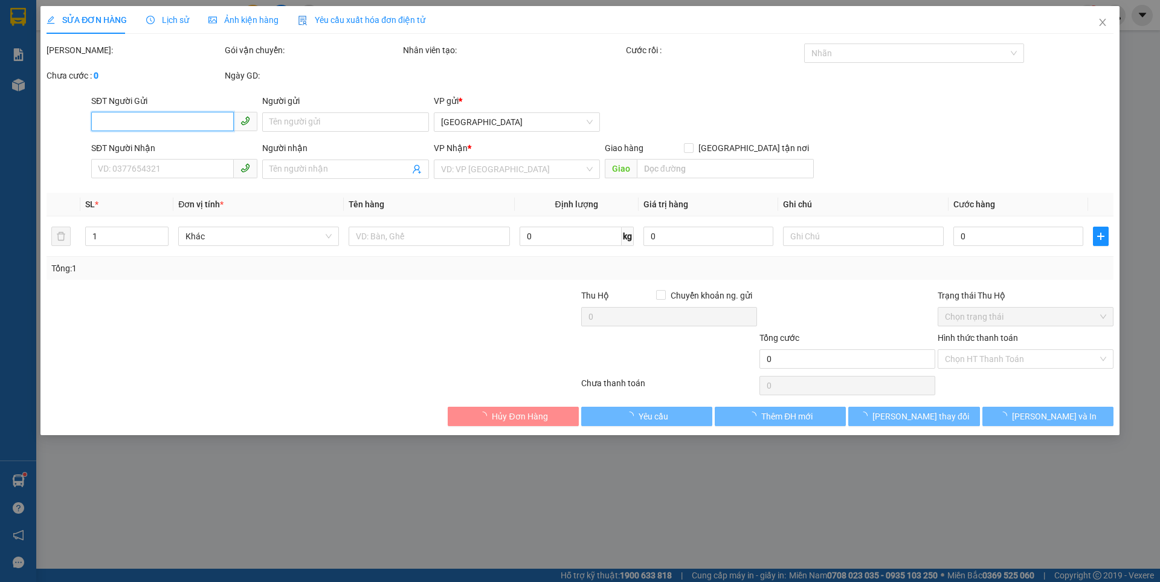
type input "0387053473"
type input "0333593995"
type input "nhu"
type input "30.000"
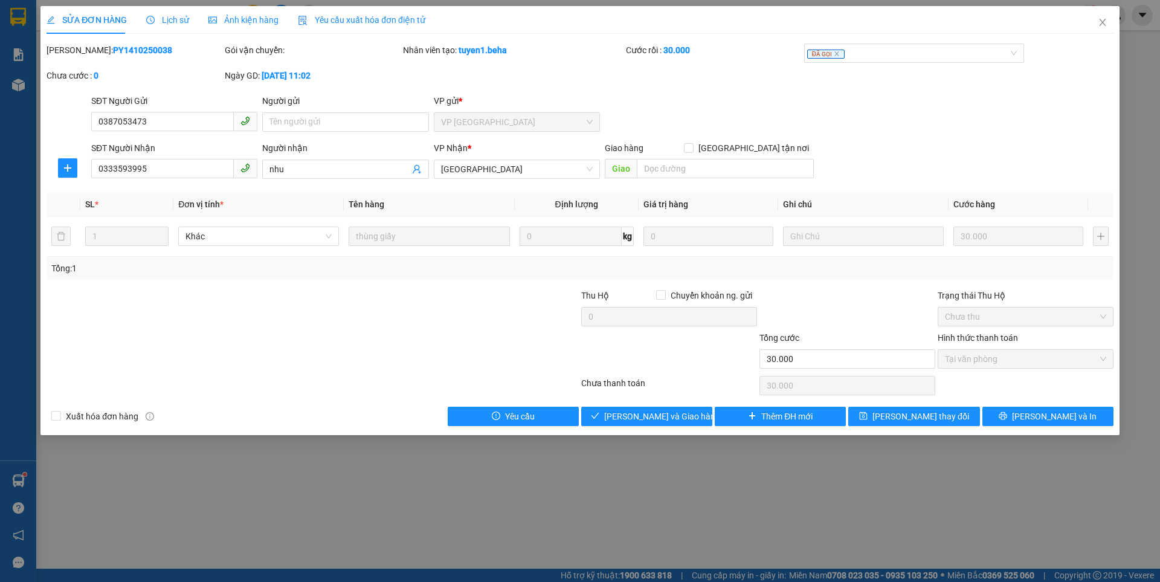
click at [269, 22] on span "Ảnh kiện hàng" at bounding box center [243, 20] width 70 height 10
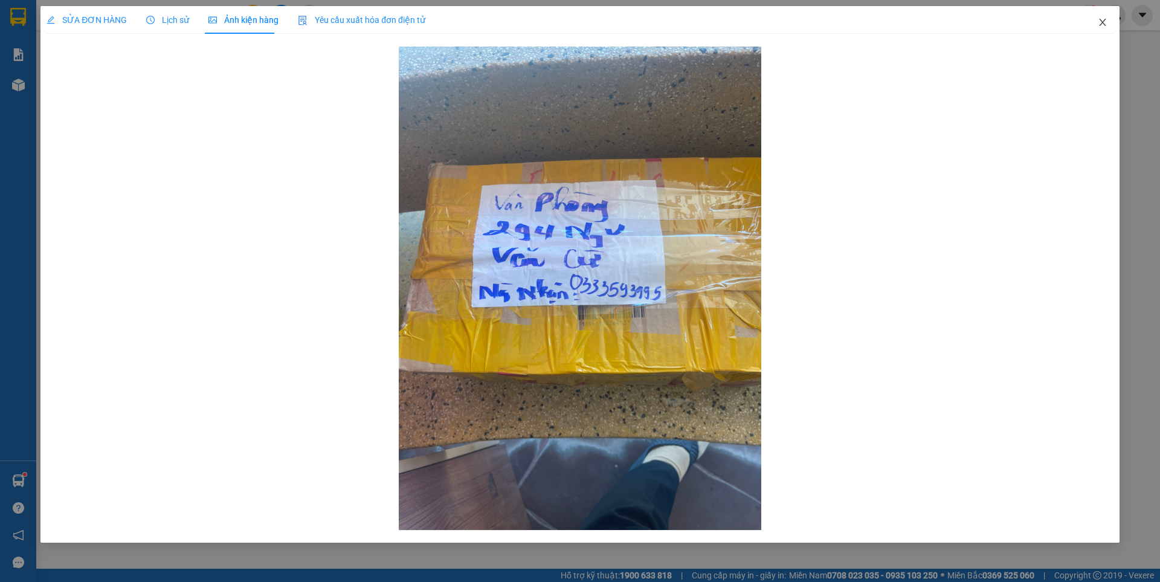
click at [1101, 27] on icon "close" at bounding box center [1102, 23] width 10 height 10
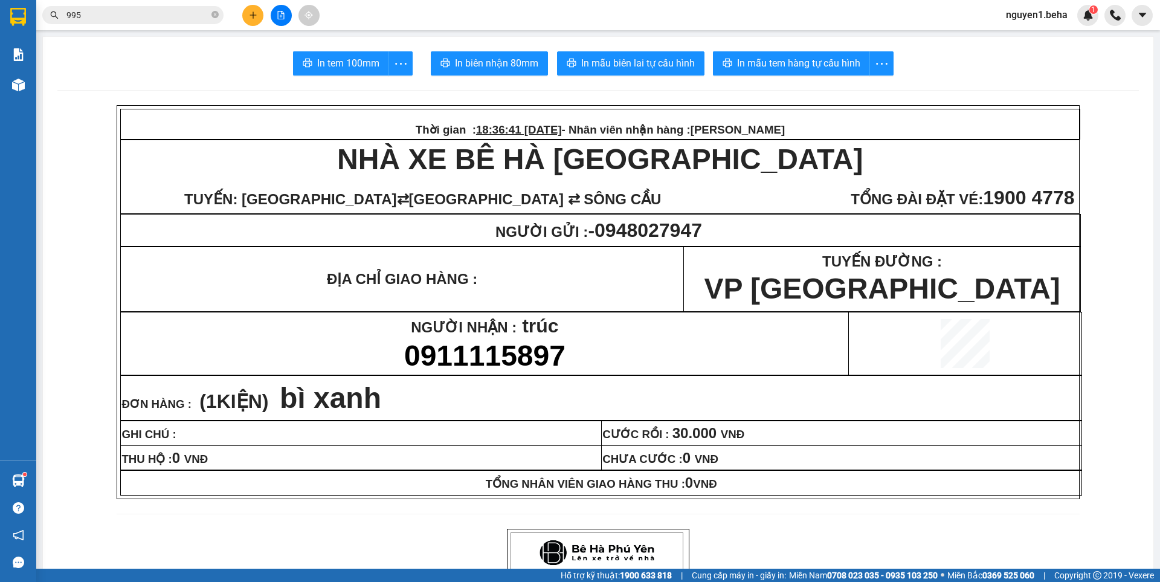
click at [121, 15] on input "995" at bounding box center [137, 14] width 143 height 13
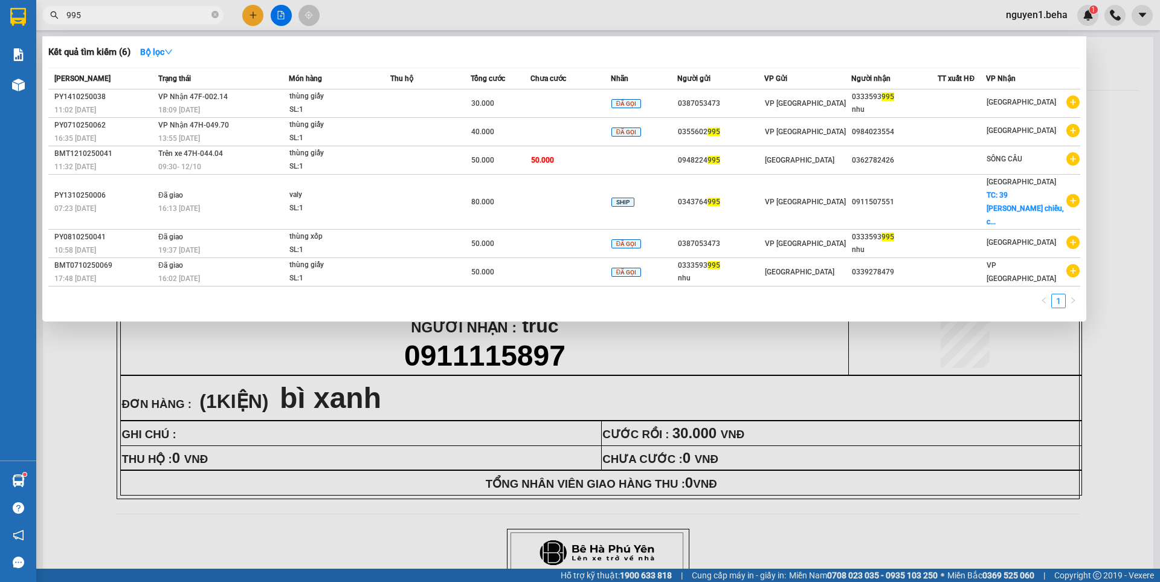
click at [121, 15] on input "995" at bounding box center [137, 14] width 143 height 13
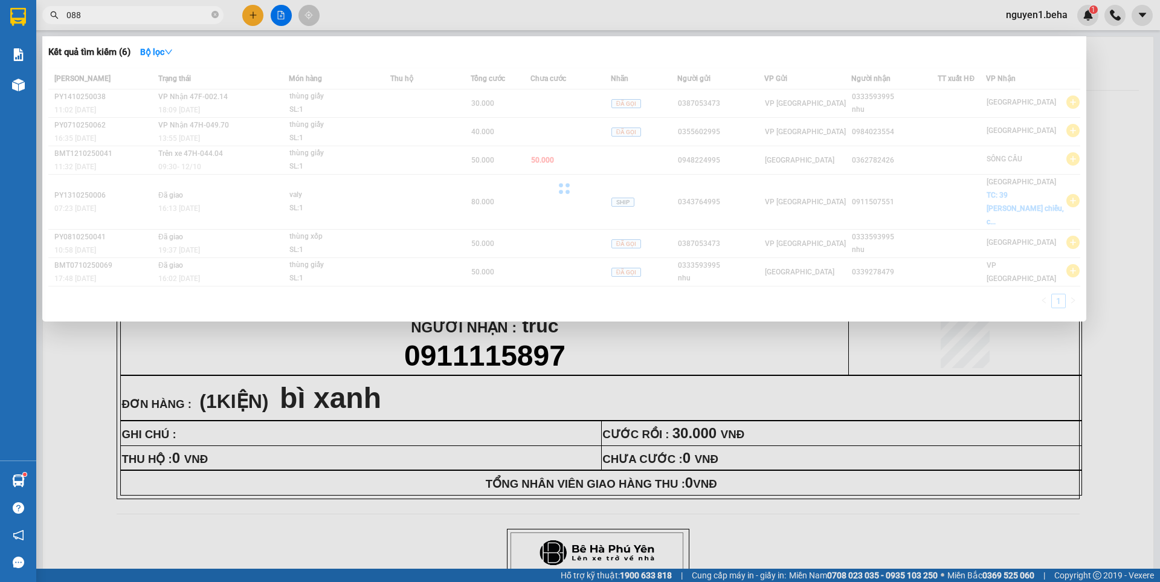
drag, startPoint x: 106, startPoint y: 21, endPoint x: 108, endPoint y: 39, distance: 18.9
click at [106, 21] on input "088" at bounding box center [137, 14] width 143 height 13
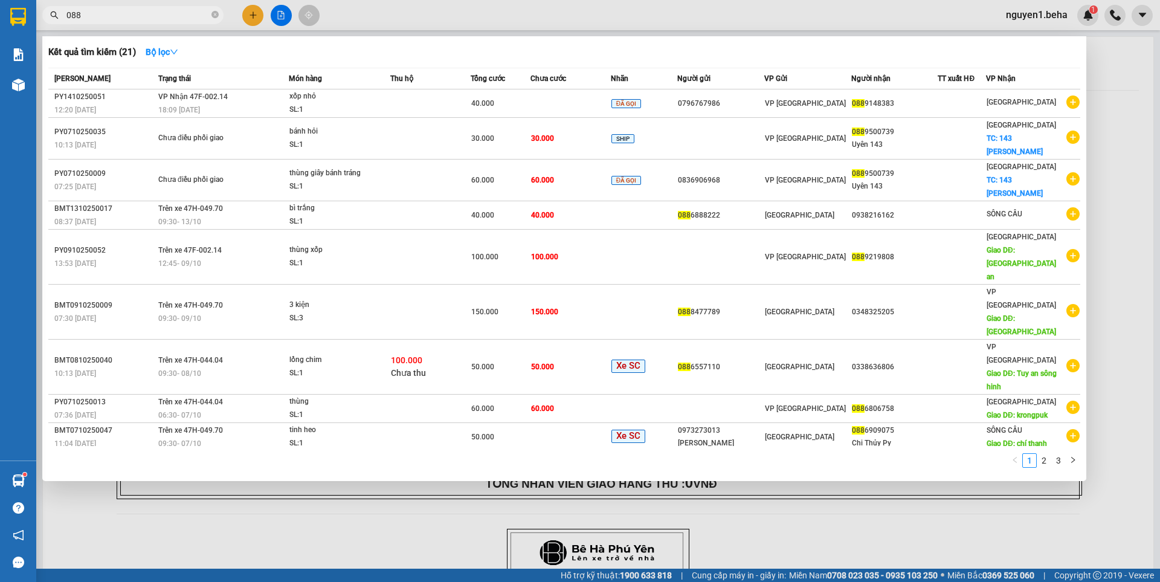
drag, startPoint x: 92, startPoint y: 16, endPoint x: 54, endPoint y: 15, distance: 38.7
click at [54, 15] on div "088" at bounding box center [118, 15] width 236 height 18
click at [54, 15] on icon "search" at bounding box center [54, 15] width 8 height 8
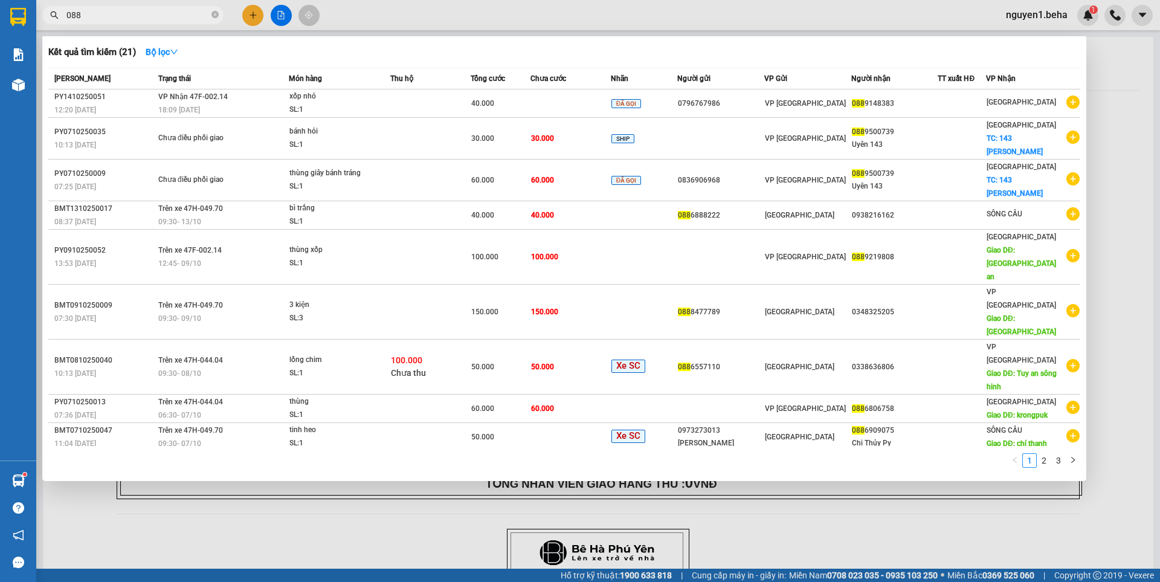
click at [64, 18] on span "088" at bounding box center [132, 15] width 181 height 18
click at [68, 19] on input "088" at bounding box center [137, 14] width 143 height 13
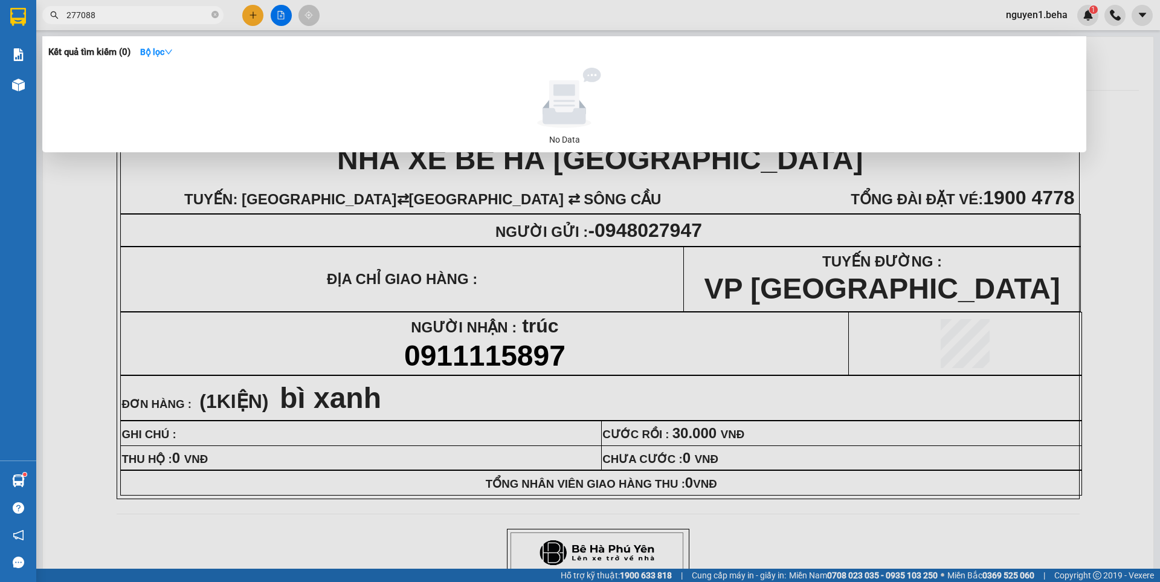
type input "277088"
click at [279, 19] on div at bounding box center [580, 291] width 1160 height 582
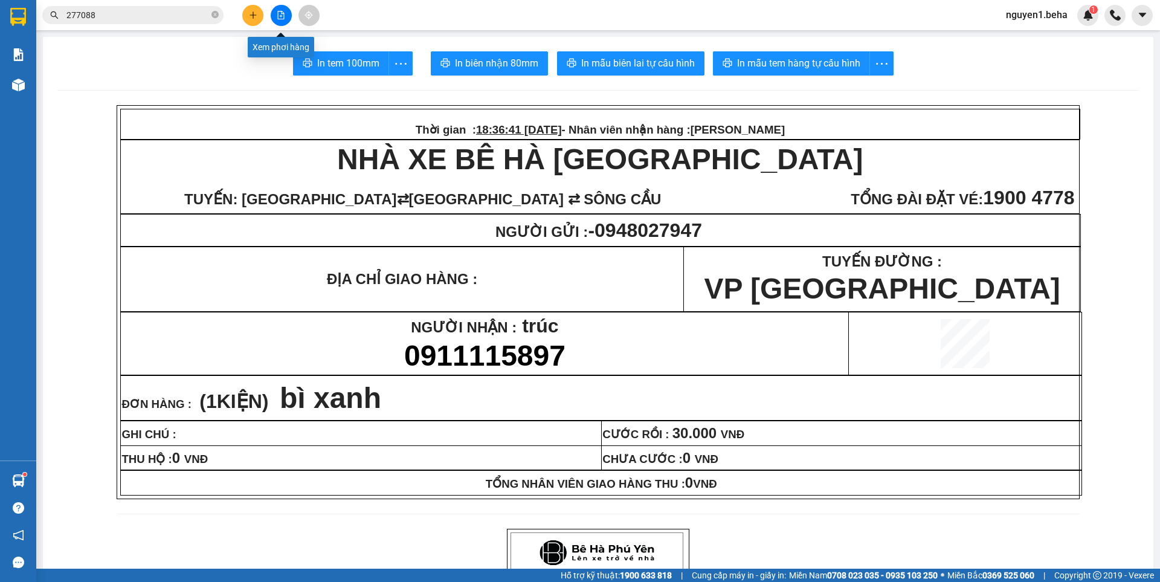
click at [281, 18] on icon "file-add" at bounding box center [281, 15] width 8 height 8
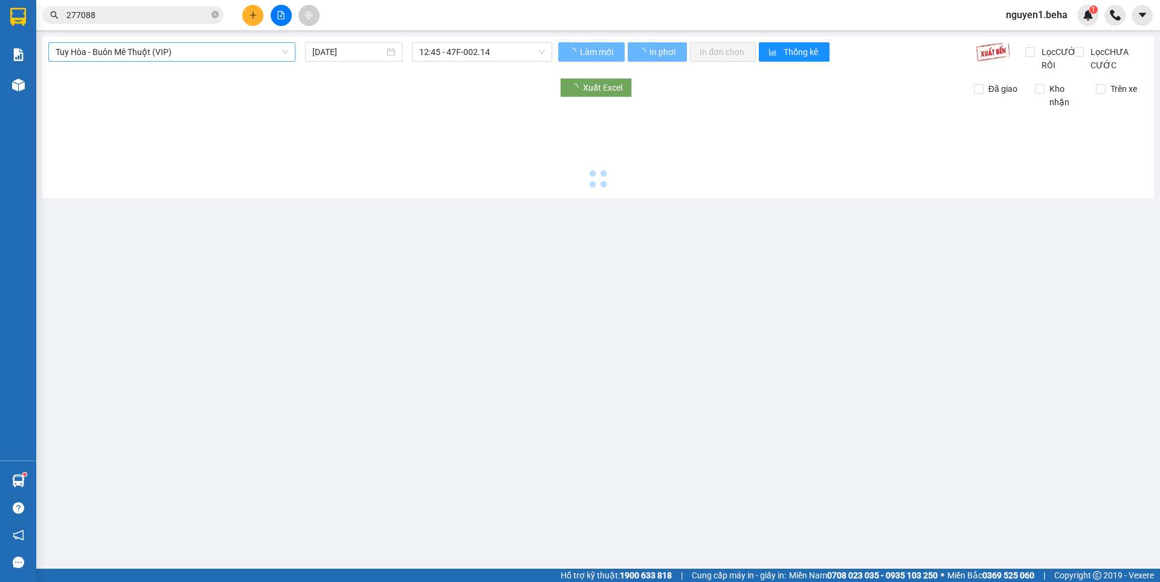
click at [184, 54] on span "Tuy Hòa - Buôn Mê Thuột (VIP)" at bounding box center [172, 52] width 233 height 18
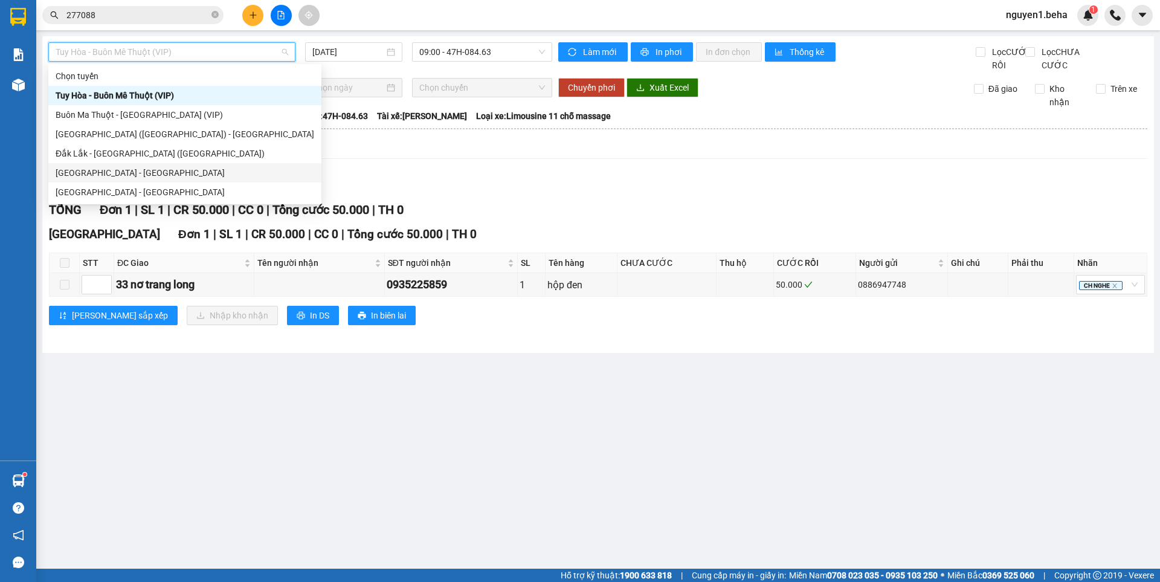
click at [106, 165] on div "[GEOGRAPHIC_DATA] - [GEOGRAPHIC_DATA]" at bounding box center [184, 172] width 273 height 19
type input "[DATE]"
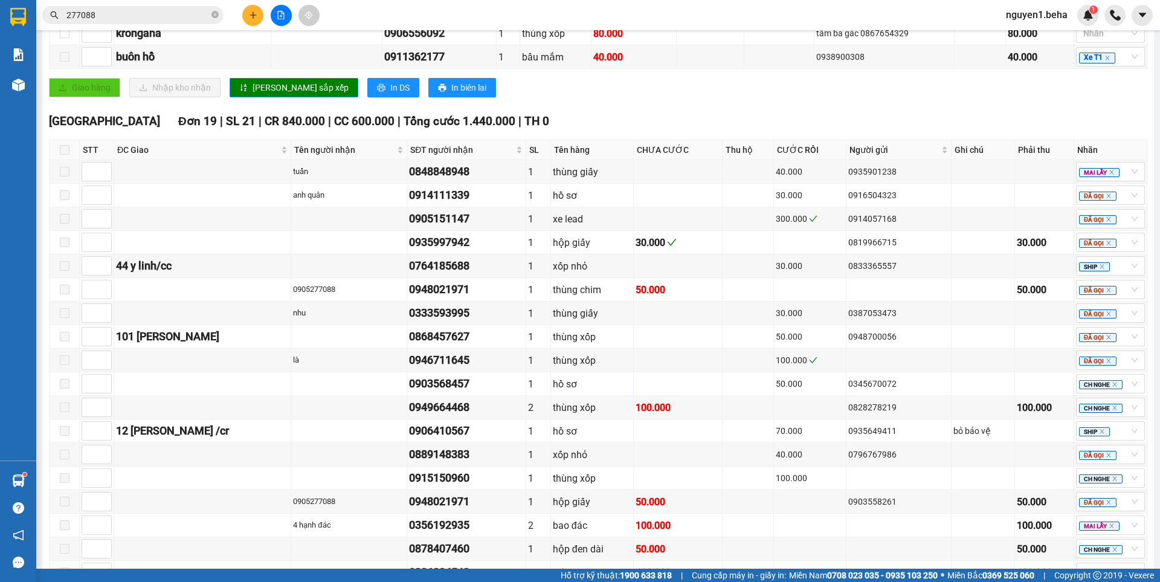
scroll to position [470, 0]
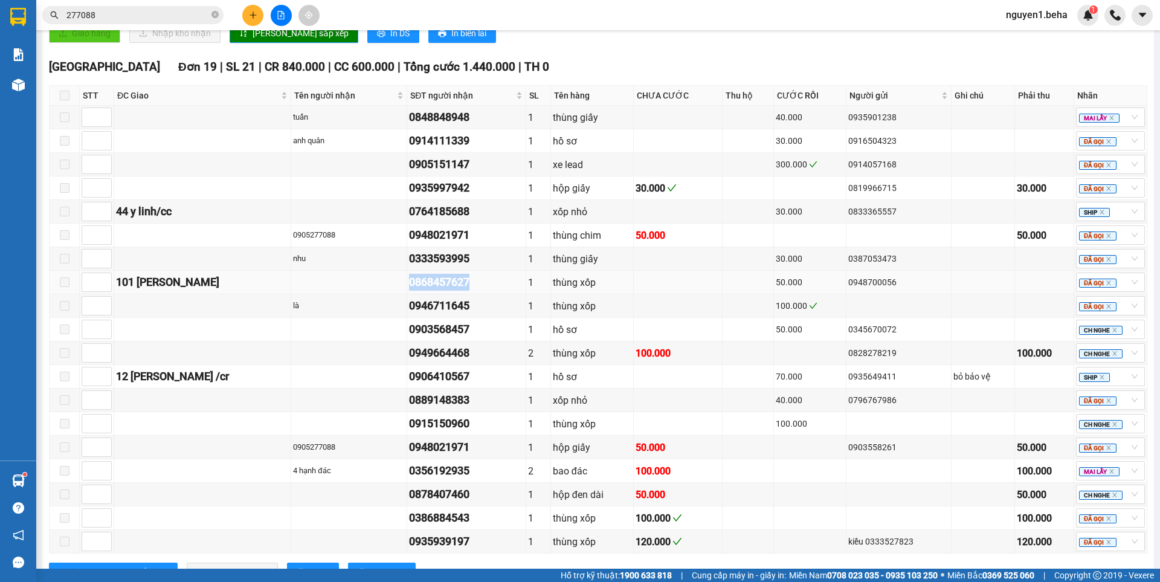
drag, startPoint x: 372, startPoint y: 295, endPoint x: 440, endPoint y: 303, distance: 68.6
click at [440, 291] on div "0868457627" at bounding box center [466, 282] width 115 height 17
copy div "0868457627"
click at [215, 14] on icon "close-circle" at bounding box center [214, 14] width 7 height 7
paste input "0868457627"
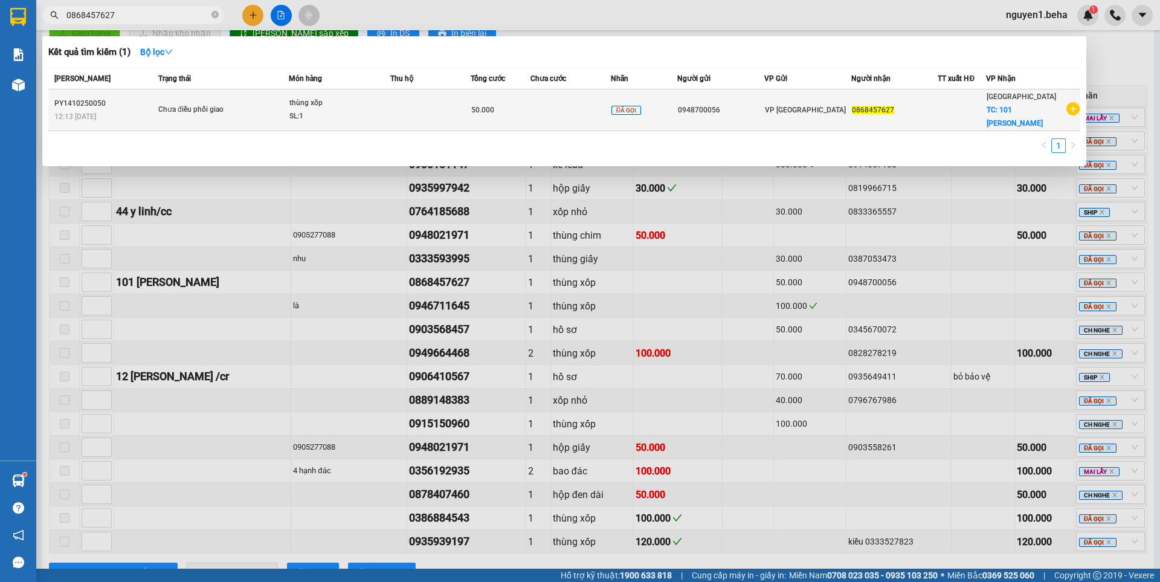
type input "0868457627"
click at [382, 104] on span "thùng xốp SL: 1" at bounding box center [339, 110] width 100 height 26
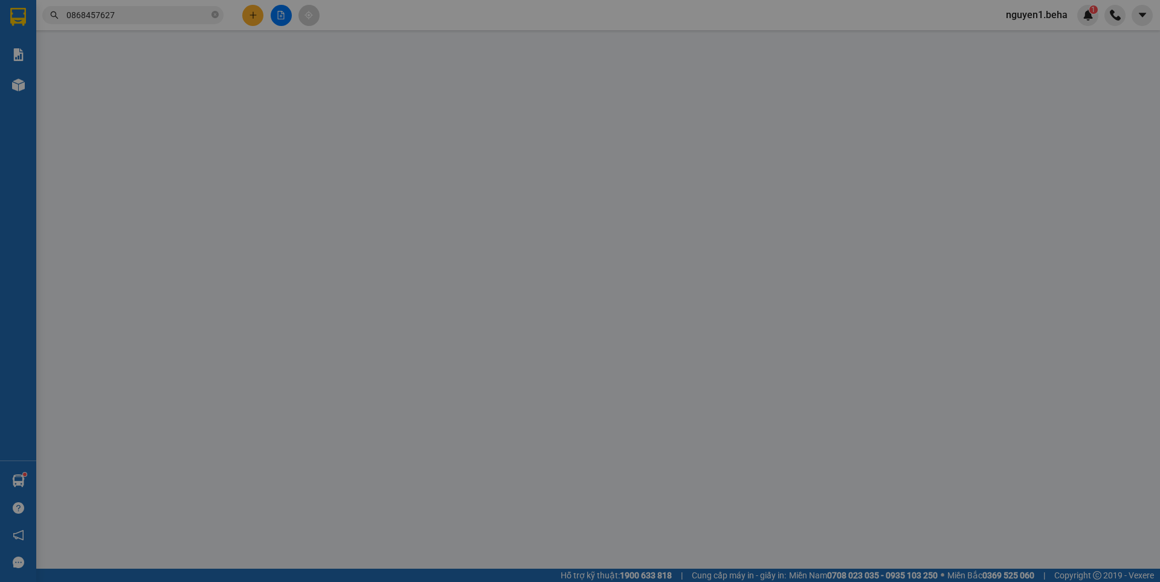
type input "0948700056"
type input "0868457627"
checkbox input "true"
type input "101 [PERSON_NAME]"
type input "50.000"
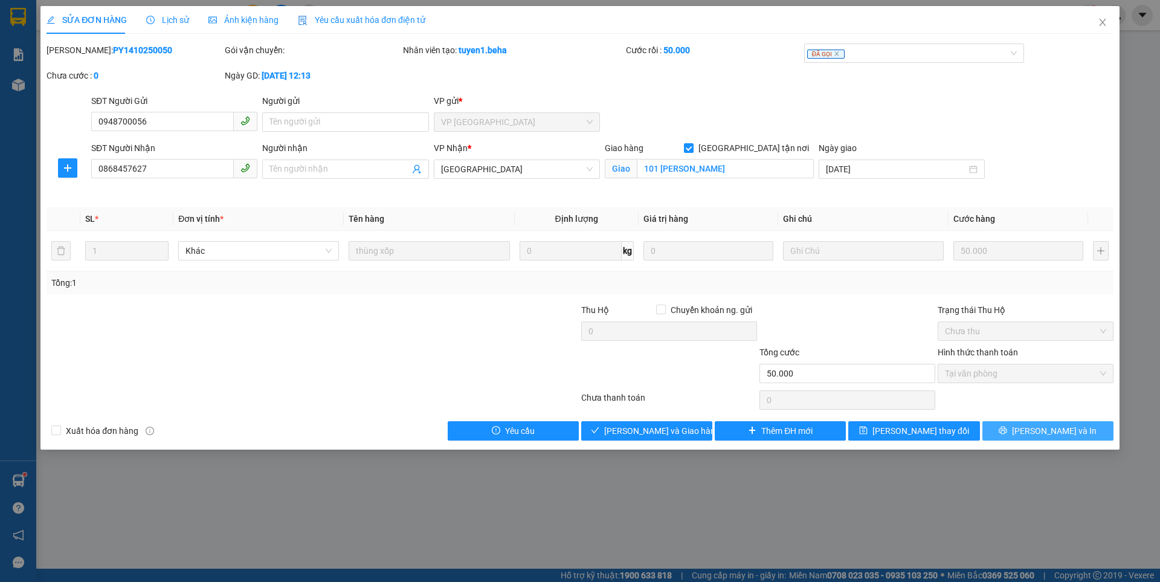
click at [1045, 429] on span "[PERSON_NAME] và In" at bounding box center [1054, 430] width 85 height 13
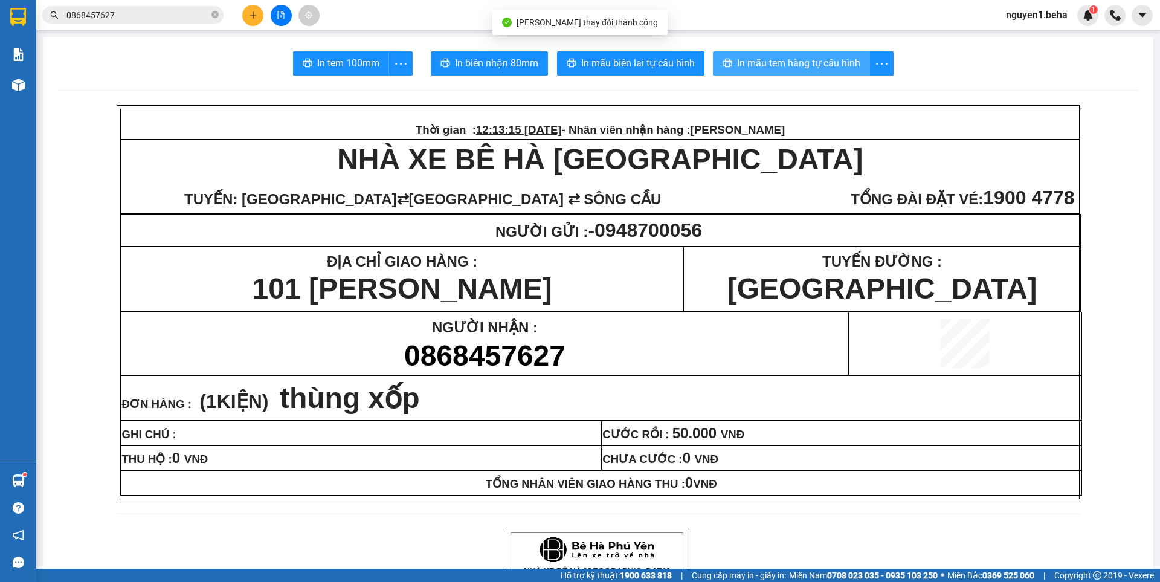
click at [774, 63] on span "In mẫu tem hàng tự cấu hình" at bounding box center [798, 63] width 123 height 15
